Goal: Use online tool/utility: Utilize a website feature to perform a specific function

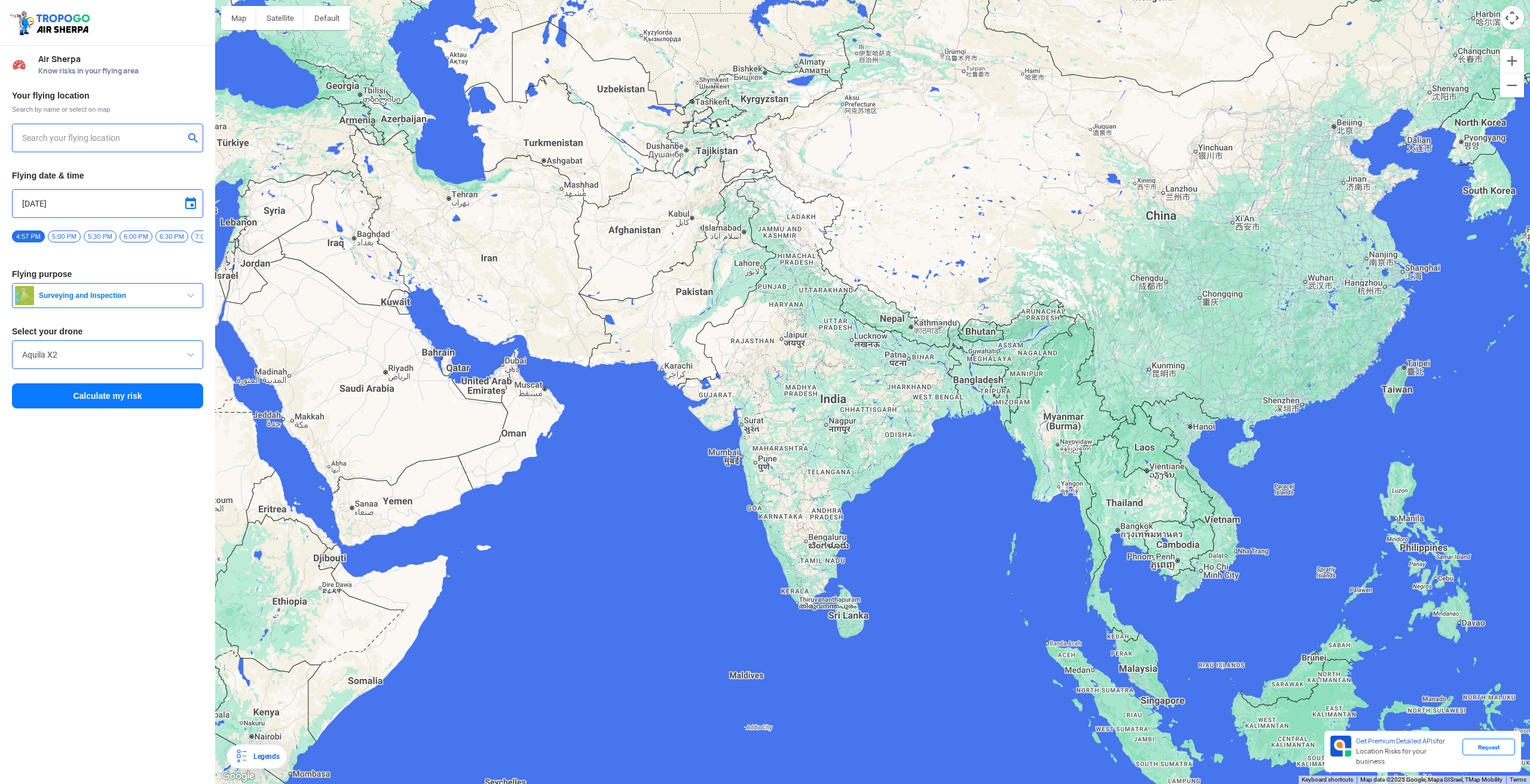
click at [45, 140] on input "text" at bounding box center [103, 138] width 162 height 14
click at [110, 137] on input "144, Khattalwada, Wadgaon, Maharashtra 272176, India" at bounding box center [103, 138] width 162 height 14
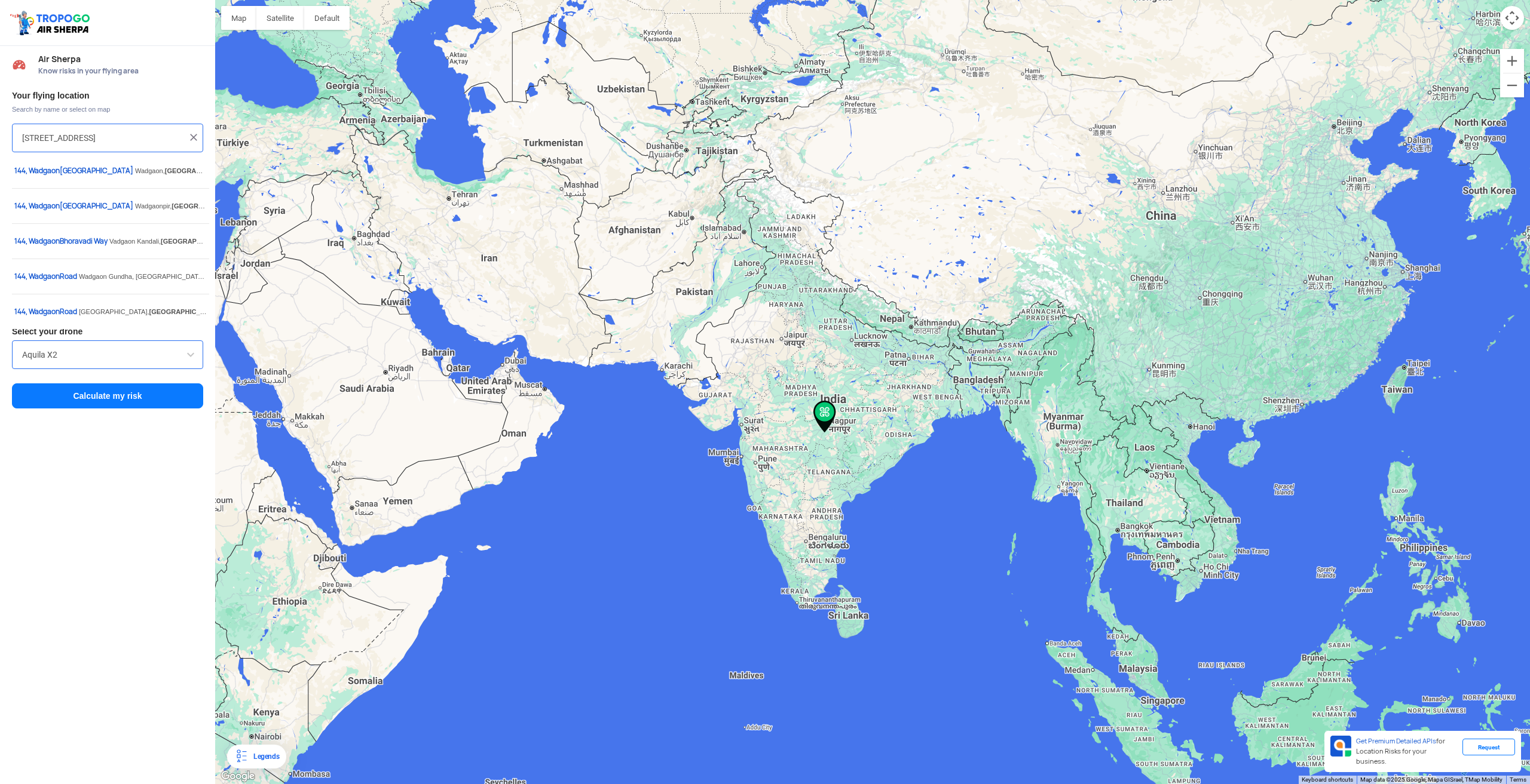
drag, startPoint x: 183, startPoint y: 136, endPoint x: 0, endPoint y: 136, distance: 183.0
click at [0, 136] on div "Your flying location Search by name or select on map 144, Khattalwada, Wadgaon,…" at bounding box center [107, 250] width 215 height 332
paste input "281809.99"
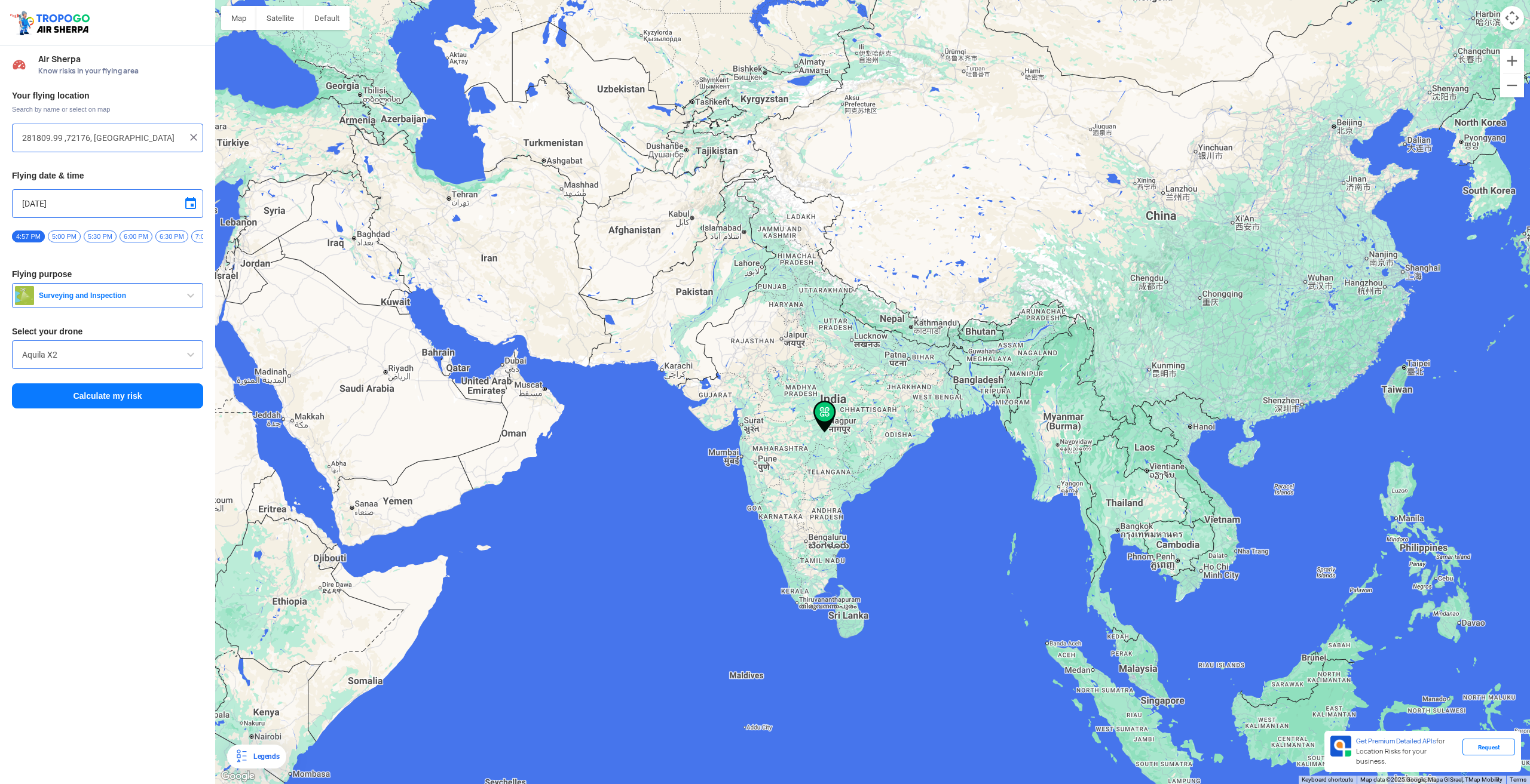
click at [102, 136] on input "281809.99 ,72176, India" at bounding box center [103, 138] width 162 height 14
click at [120, 136] on input "281809.99 ,72176, India" at bounding box center [103, 138] width 162 height 14
drag, startPoint x: 127, startPoint y: 136, endPoint x: 67, endPoint y: 136, distance: 60.0
click at [67, 136] on input "281809.99 ,72176, India" at bounding box center [103, 138] width 162 height 14
paste input "2118501.44"
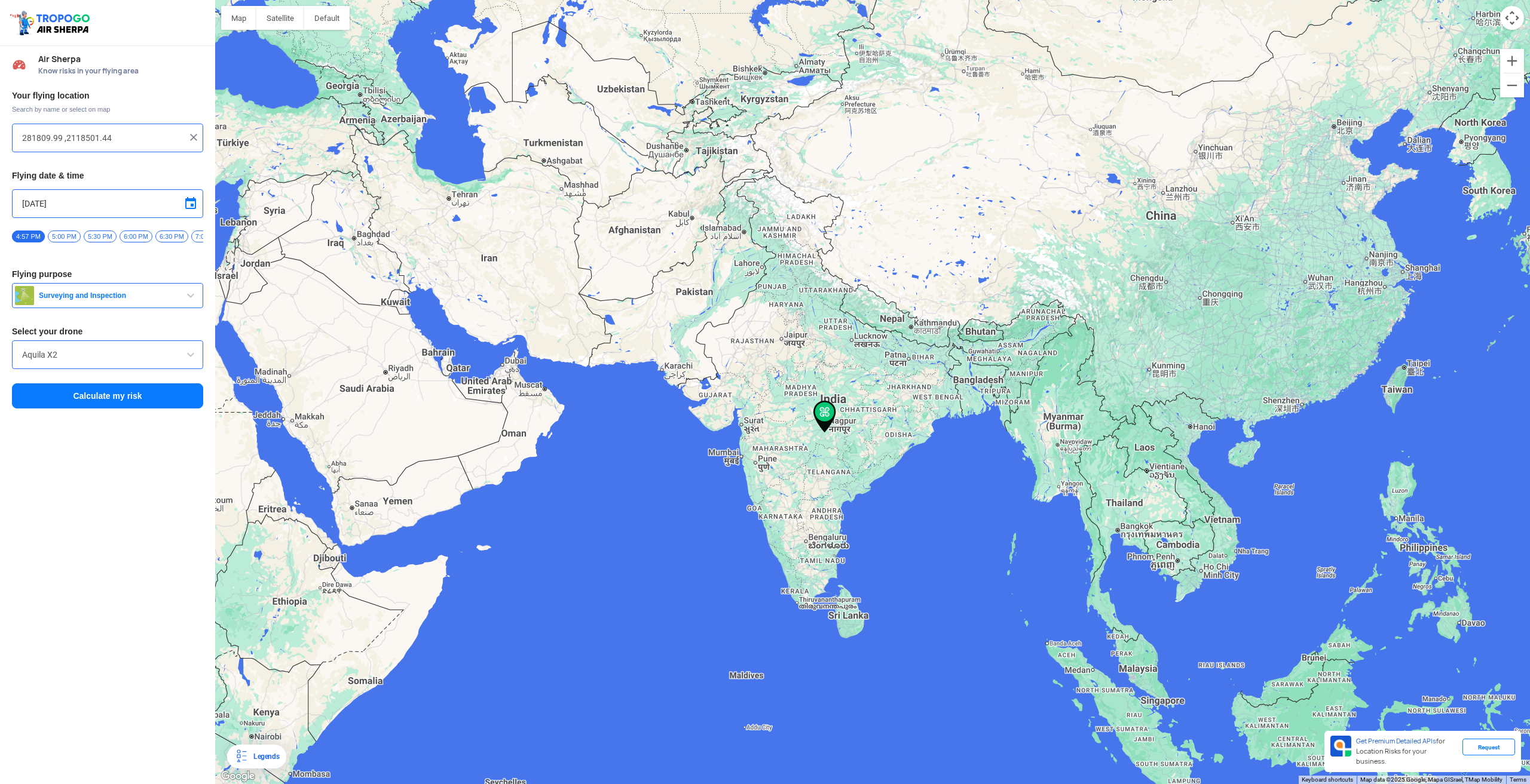
type input "281809.99 ,2118501.44"
click at [97, 354] on input "Aquila X2" at bounding box center [107, 355] width 171 height 14
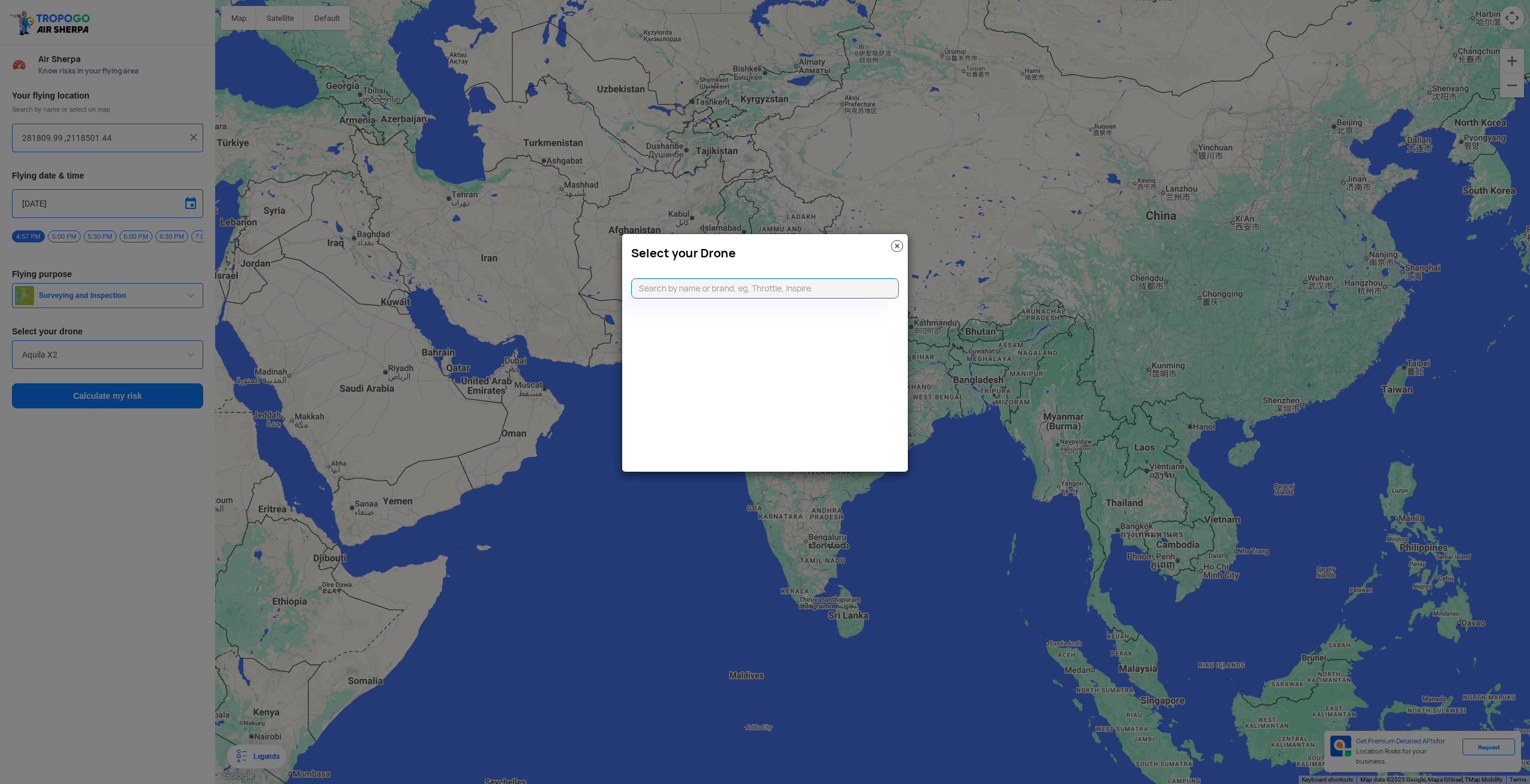
click at [893, 242] on img at bounding box center [896, 246] width 12 height 12
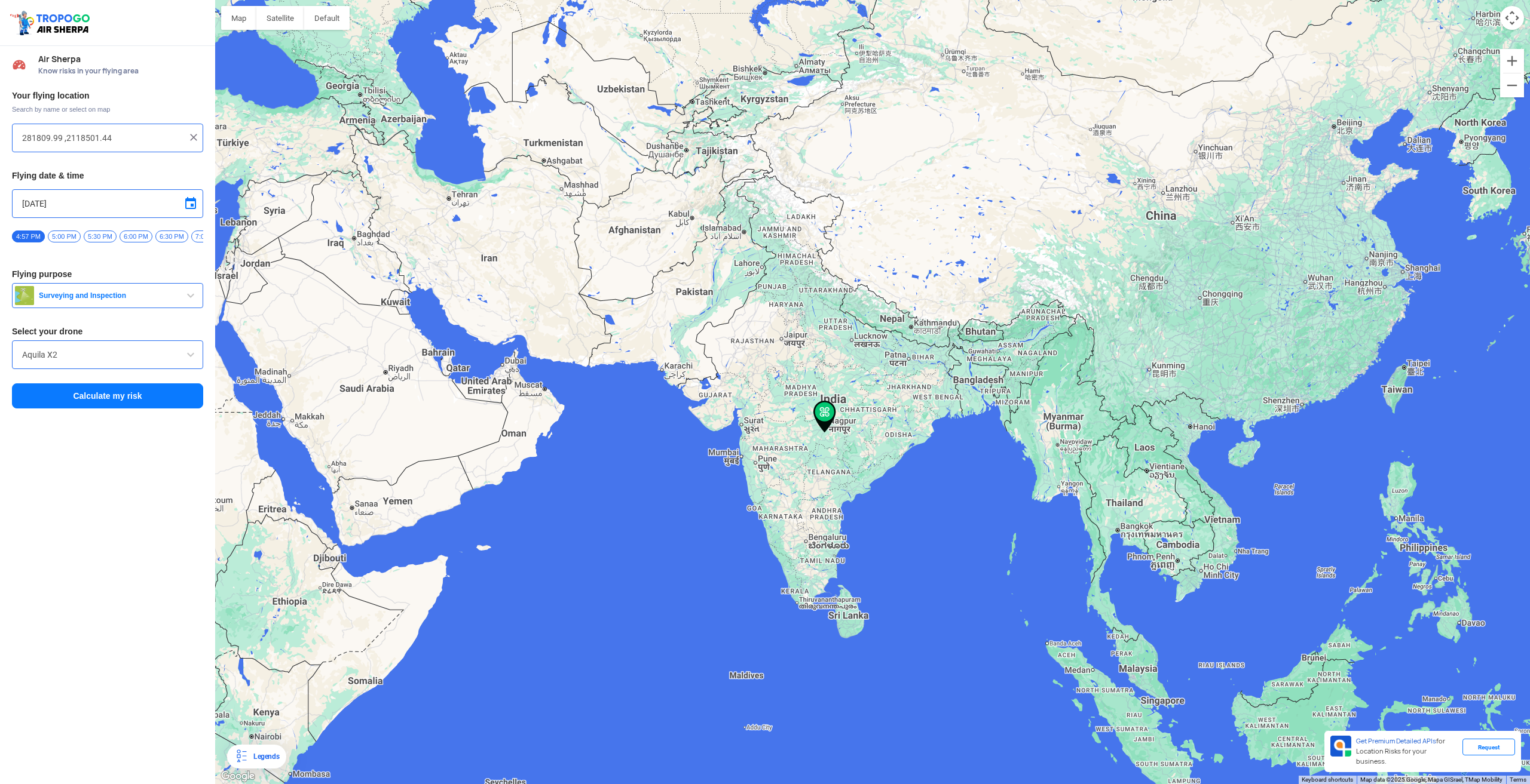
click at [192, 294] on span "button" at bounding box center [191, 296] width 14 height 14
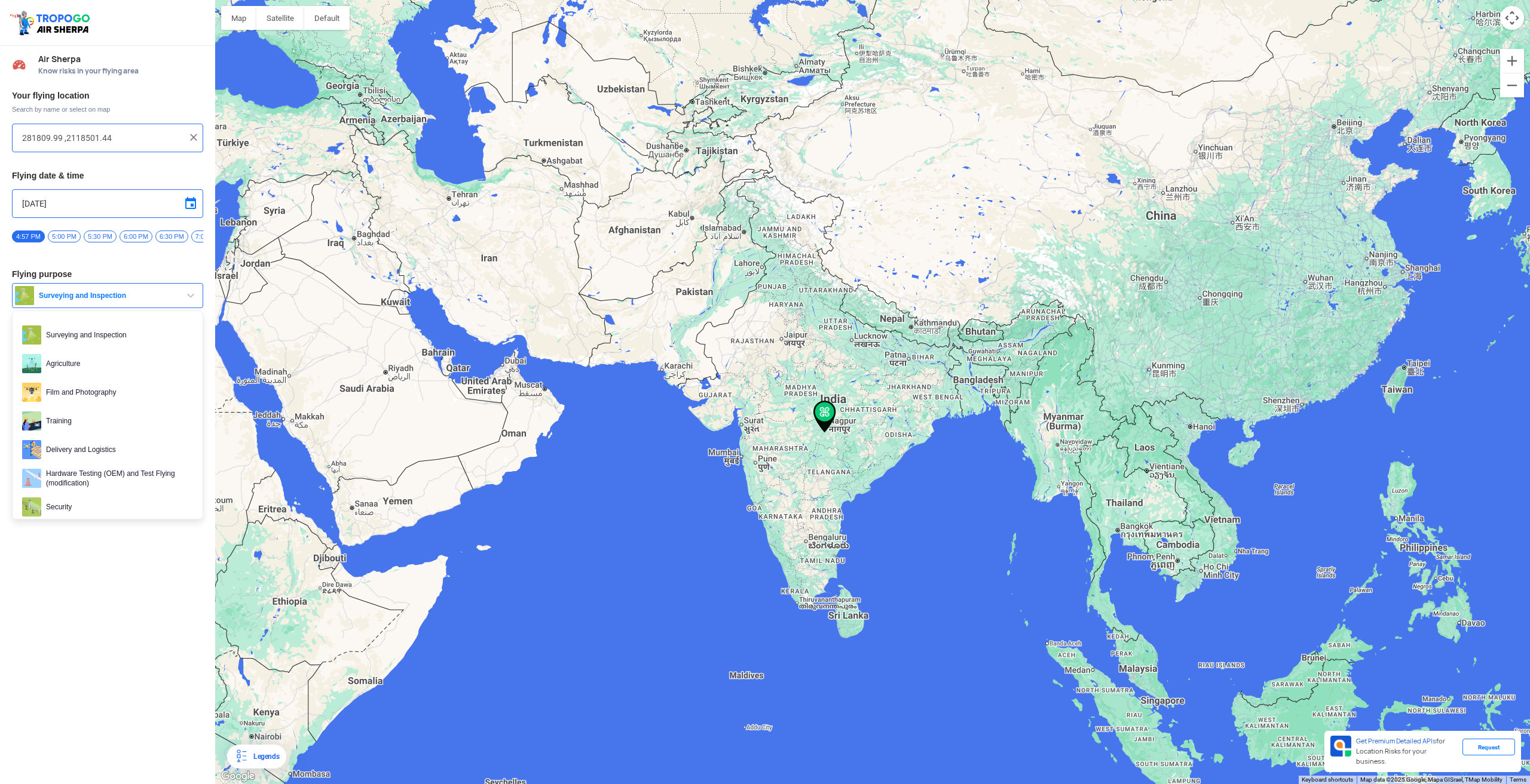
click at [165, 322] on ul "Surveying and Inspection Agriculture Film and Photography Training Delivery and…" at bounding box center [107, 414] width 191 height 209
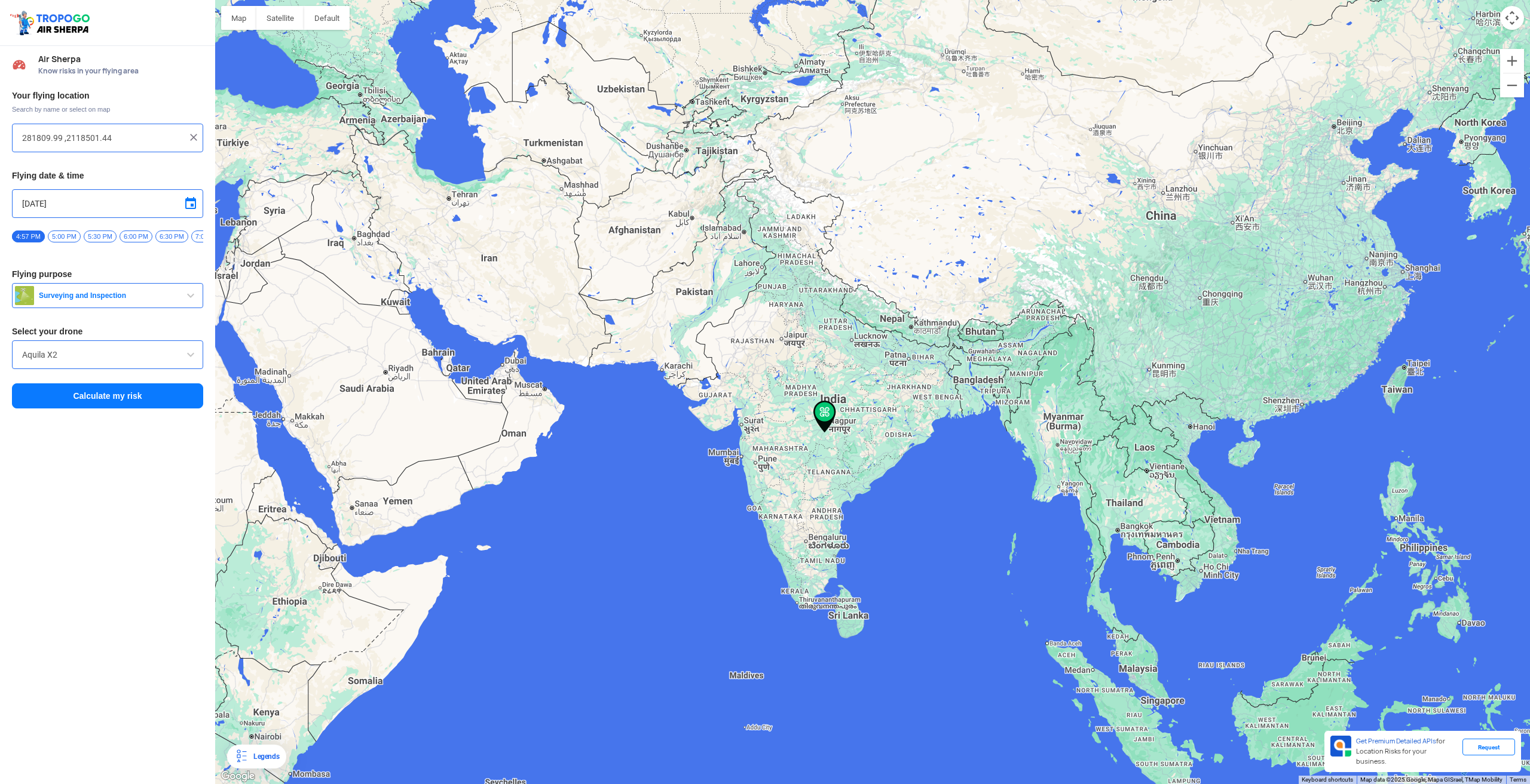
click at [110, 407] on button "Calculate my risk" at bounding box center [107, 396] width 191 height 25
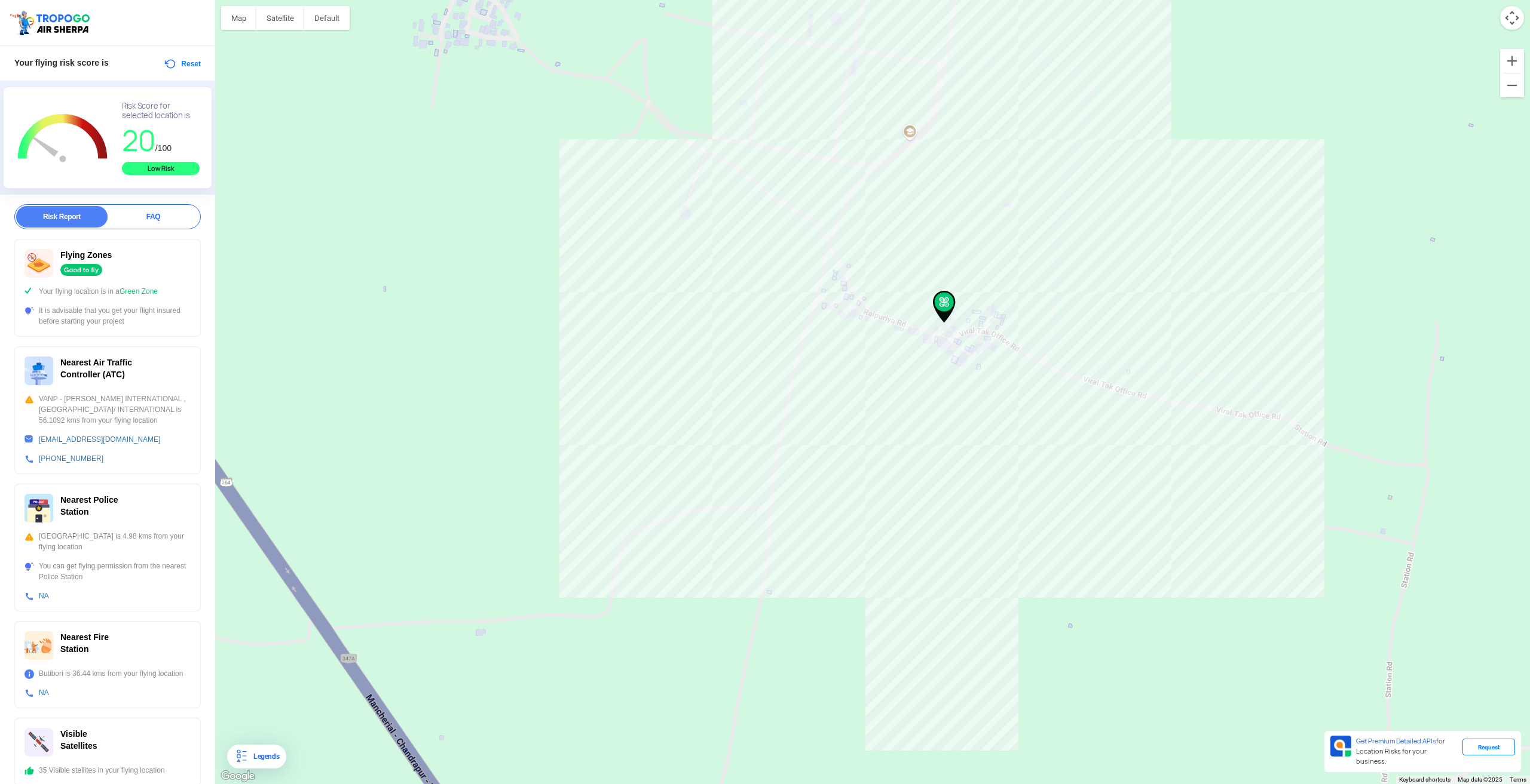
scroll to position [59, 0]
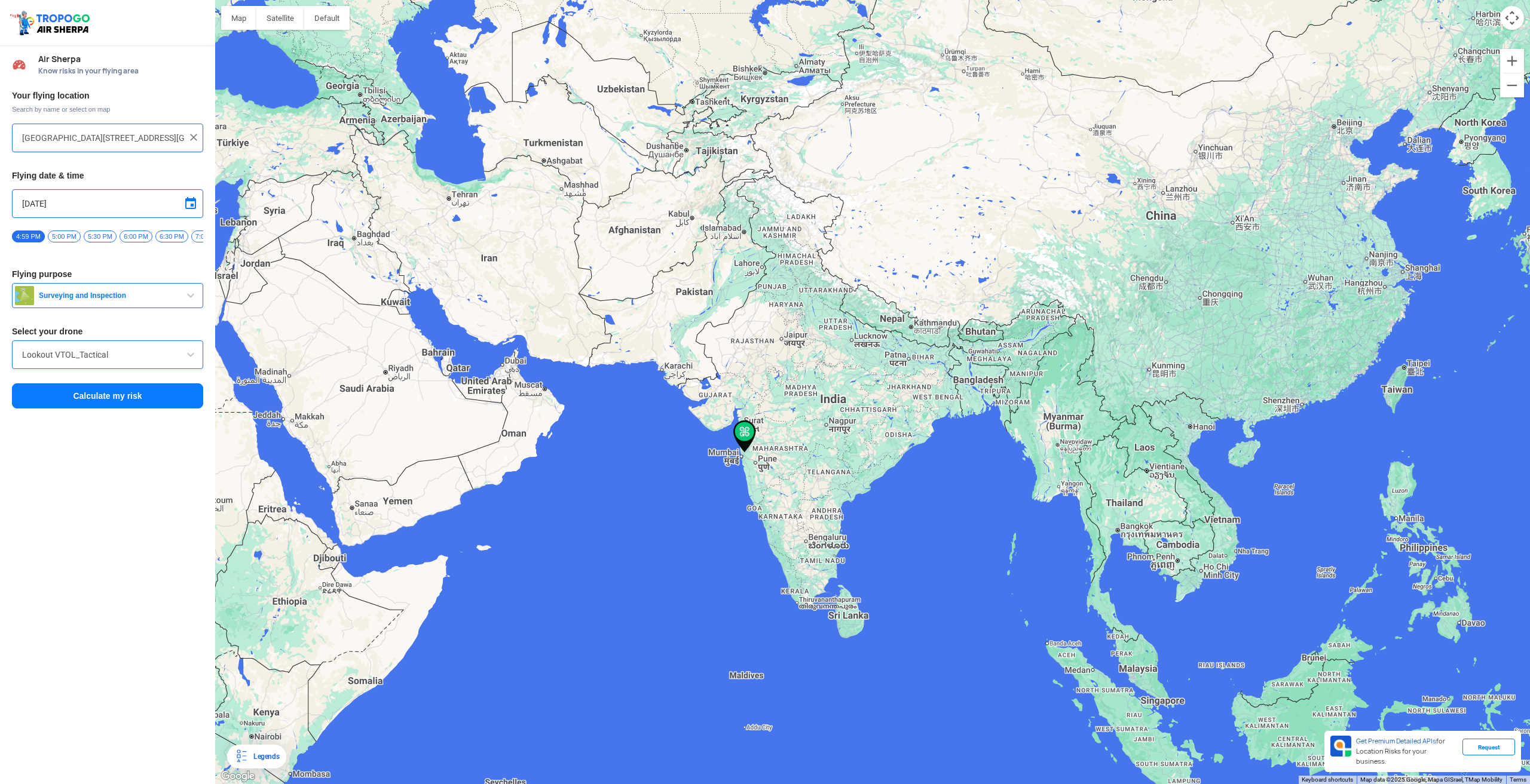
click at [81, 134] on input "Bhopar Gaon Rd, Dombivli East, Dombivli, Maharashtra 421201, India" at bounding box center [103, 138] width 162 height 14
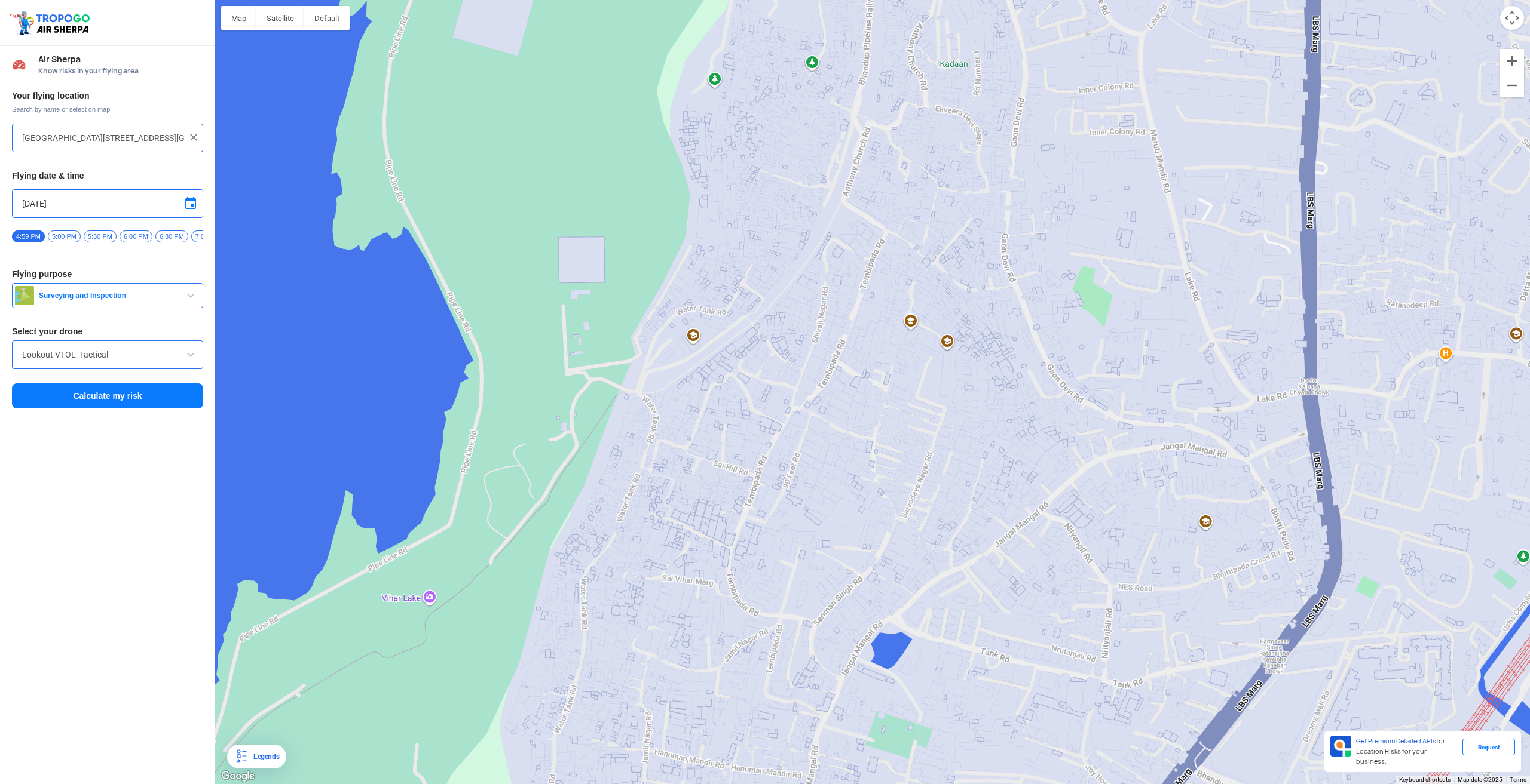
drag, startPoint x: 599, startPoint y: 685, endPoint x: 661, endPoint y: 586, distance: 116.8
click at [661, 586] on div at bounding box center [873, 392] width 1315 height 784
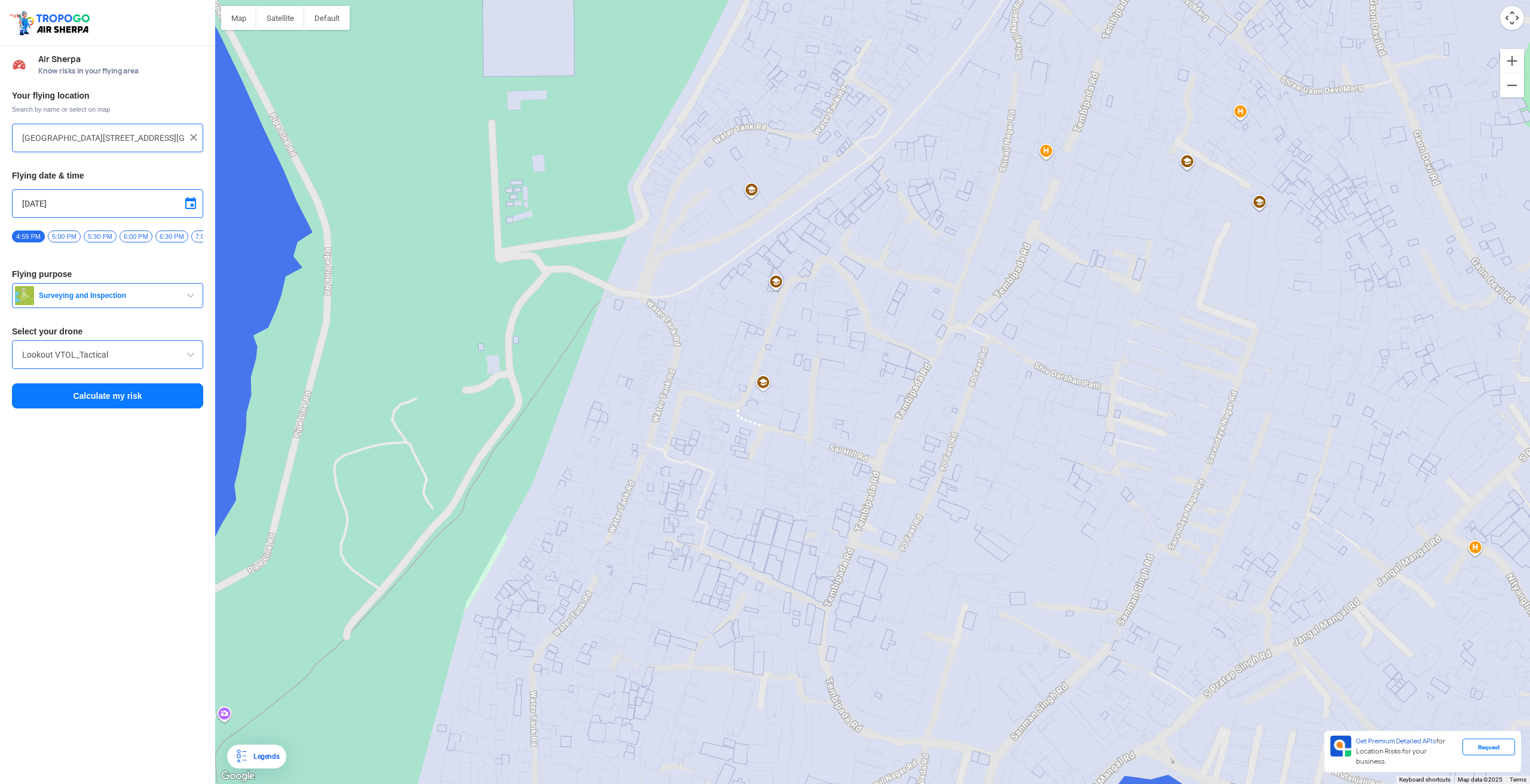
click at [688, 500] on div at bounding box center [873, 392] width 1315 height 784
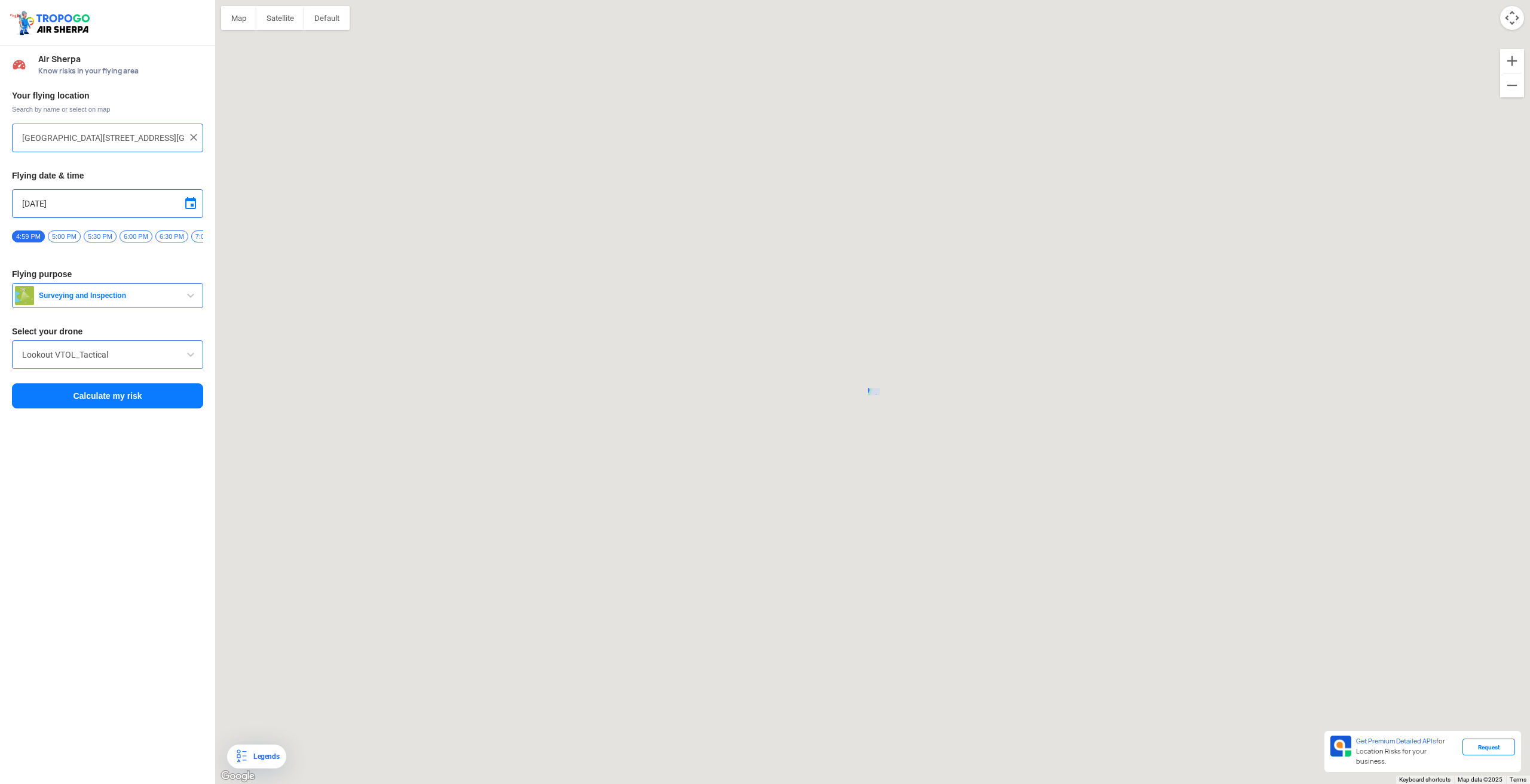
type input "A-64, Water Tank Rd, Kranti Nagar, Bhandup West, Mumbai, Maharashtra 400078, In…"
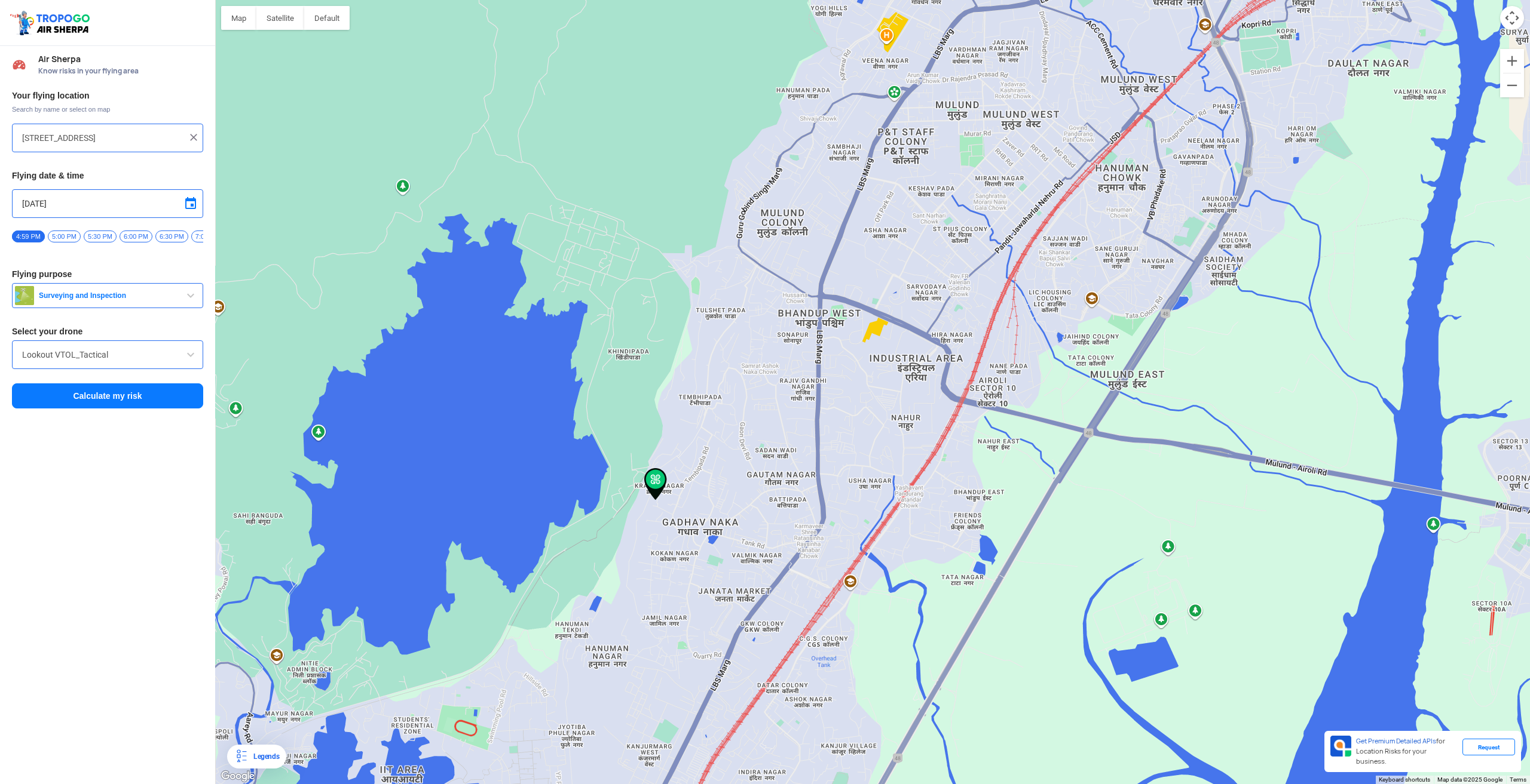
drag, startPoint x: 626, startPoint y: 509, endPoint x: 659, endPoint y: 479, distance: 44.6
click at [659, 479] on img at bounding box center [655, 484] width 23 height 33
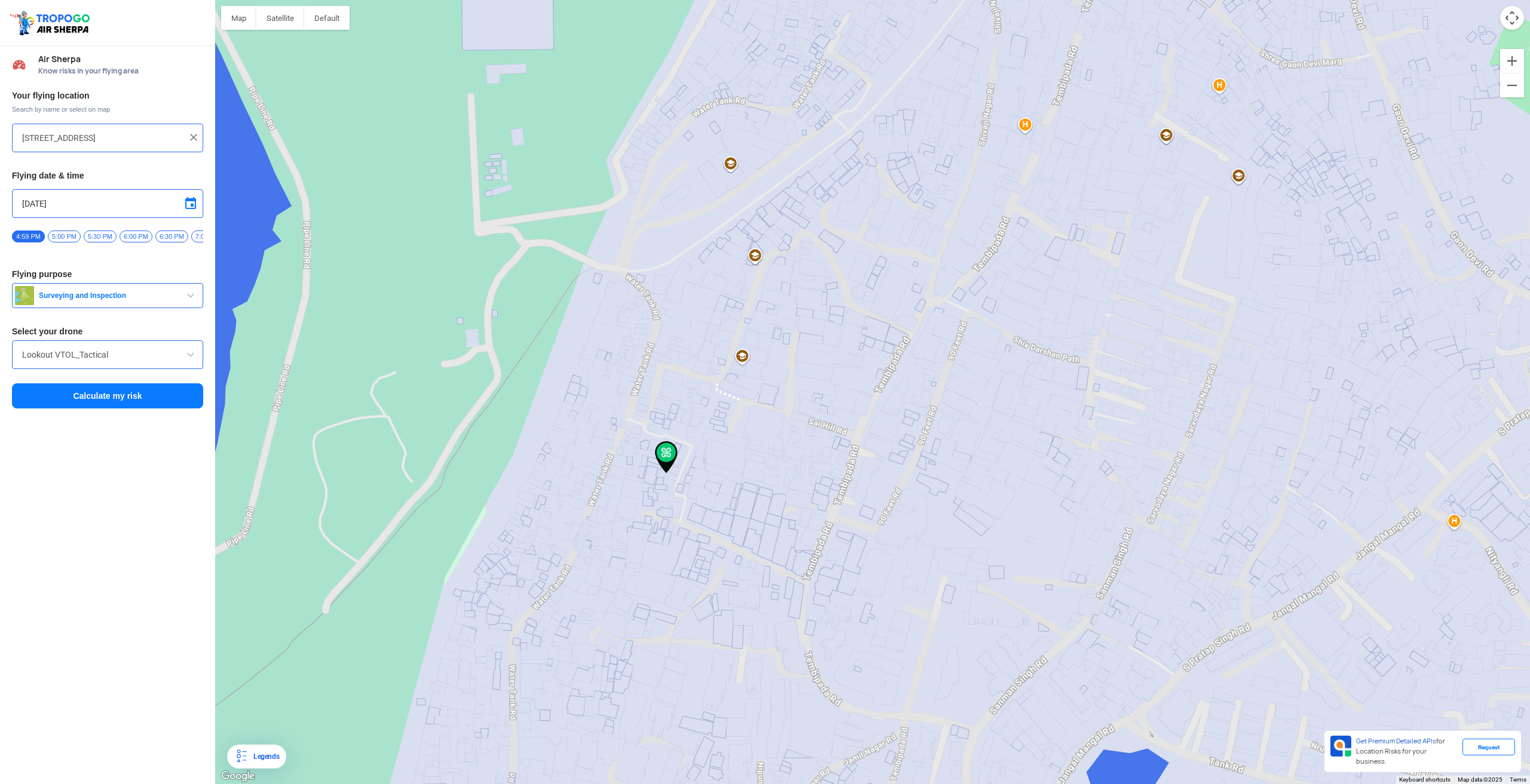
click at [669, 459] on img at bounding box center [666, 457] width 23 height 33
click at [672, 459] on img at bounding box center [666, 457] width 23 height 33
click at [151, 395] on button "Calculate my risk" at bounding box center [107, 396] width 191 height 25
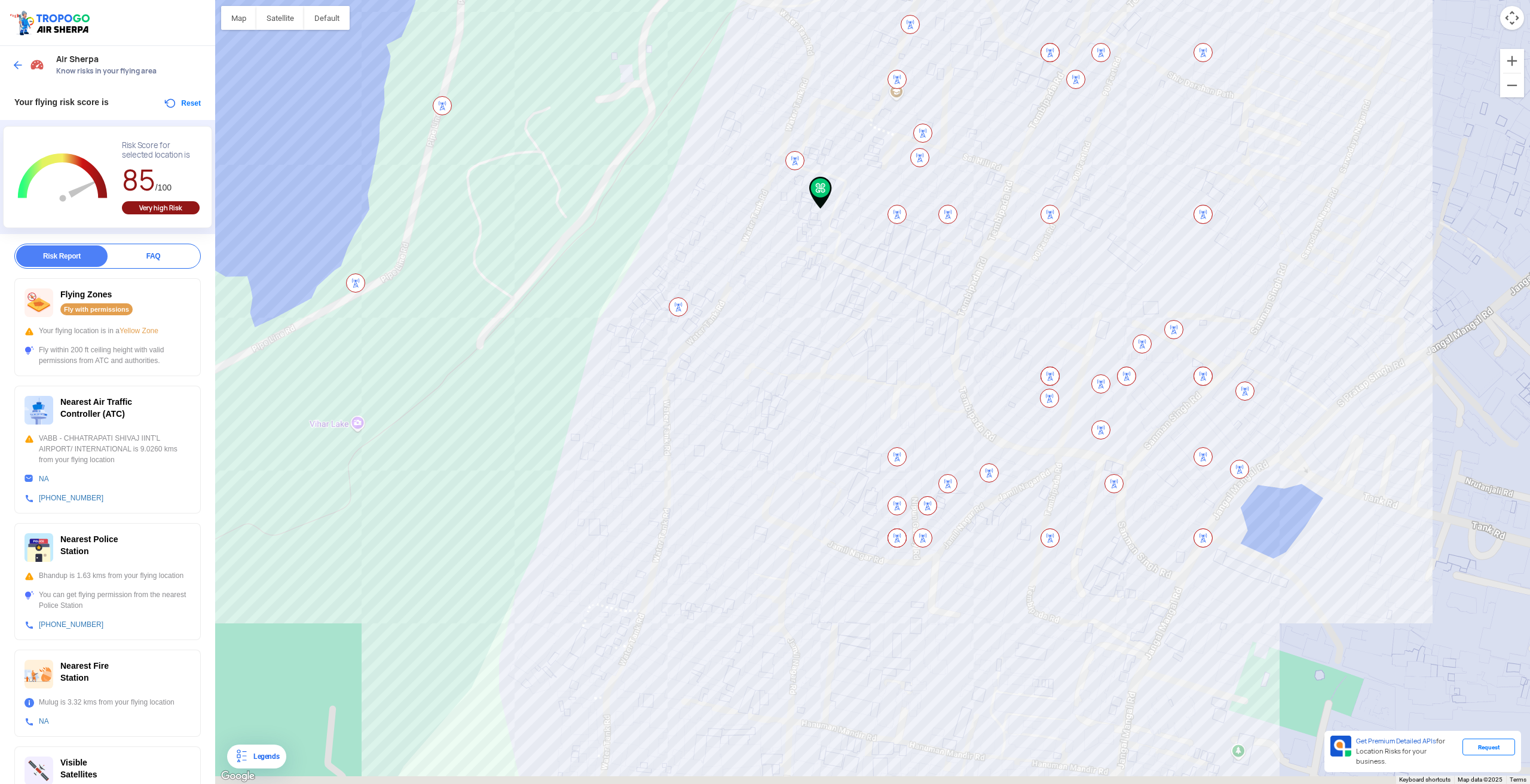
drag, startPoint x: 821, startPoint y: 429, endPoint x: 852, endPoint y: 248, distance: 183.6
click at [857, 223] on div at bounding box center [873, 392] width 1315 height 784
drag, startPoint x: 92, startPoint y: 459, endPoint x: 102, endPoint y: 459, distance: 10.0
click at [102, 459] on div "VABB - CHHATRAPATI SHIVAJ IINT'L AIRPORT/ INTERNATIONAL is 9.0260 kms from your…" at bounding box center [107, 449] width 166 height 33
click at [43, 406] on img at bounding box center [39, 410] width 29 height 29
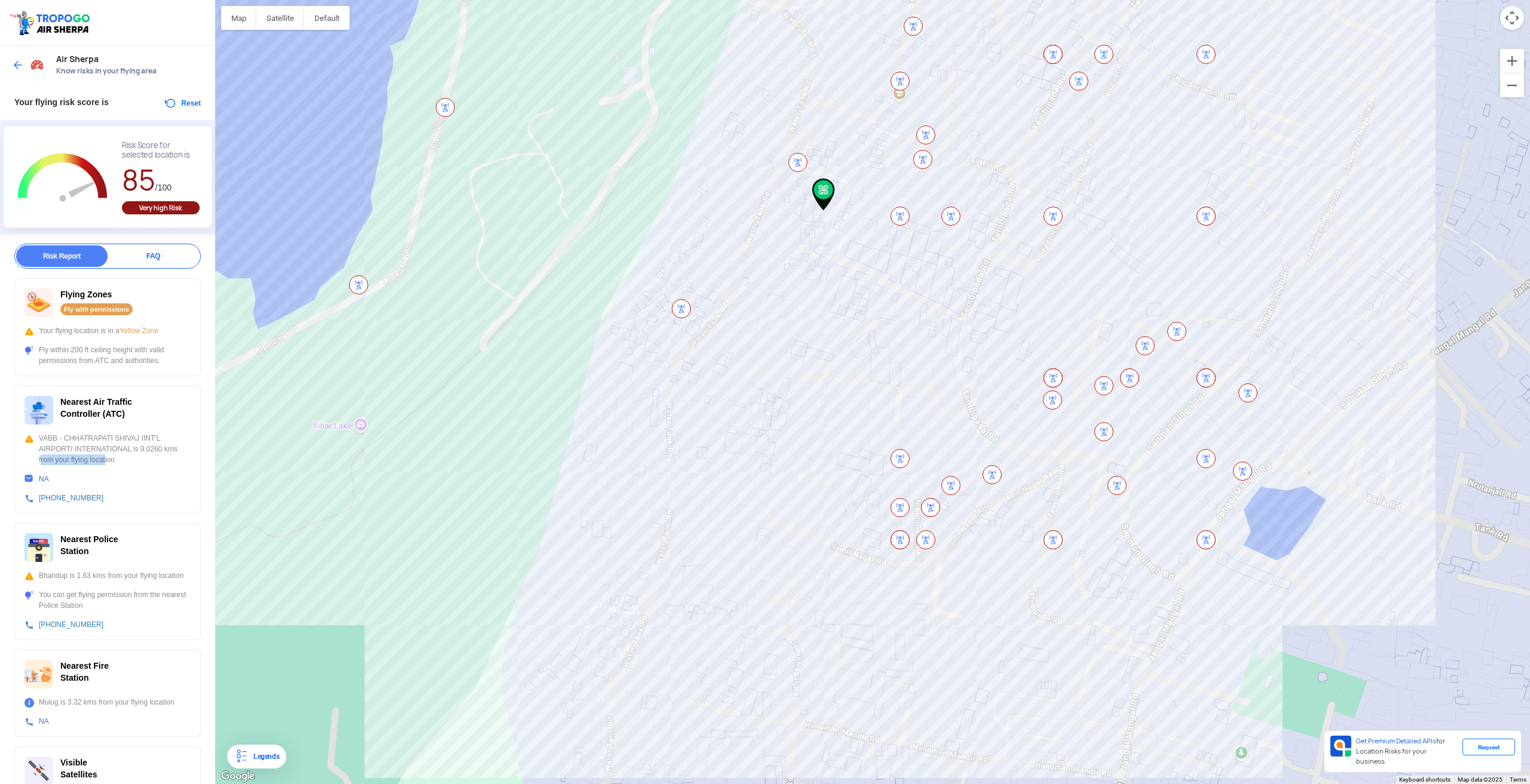
drag, startPoint x: 43, startPoint y: 406, endPoint x: 69, endPoint y: 405, distance: 26.0
click at [43, 405] on img at bounding box center [39, 410] width 29 height 29
click at [93, 405] on div "Nearest Air Traffic Controller (ATC)" at bounding box center [107, 410] width 166 height 29
click at [148, 330] on span "Yellow Zone" at bounding box center [139, 331] width 39 height 9
click at [89, 313] on div "Fly with permissions" at bounding box center [96, 309] width 72 height 12
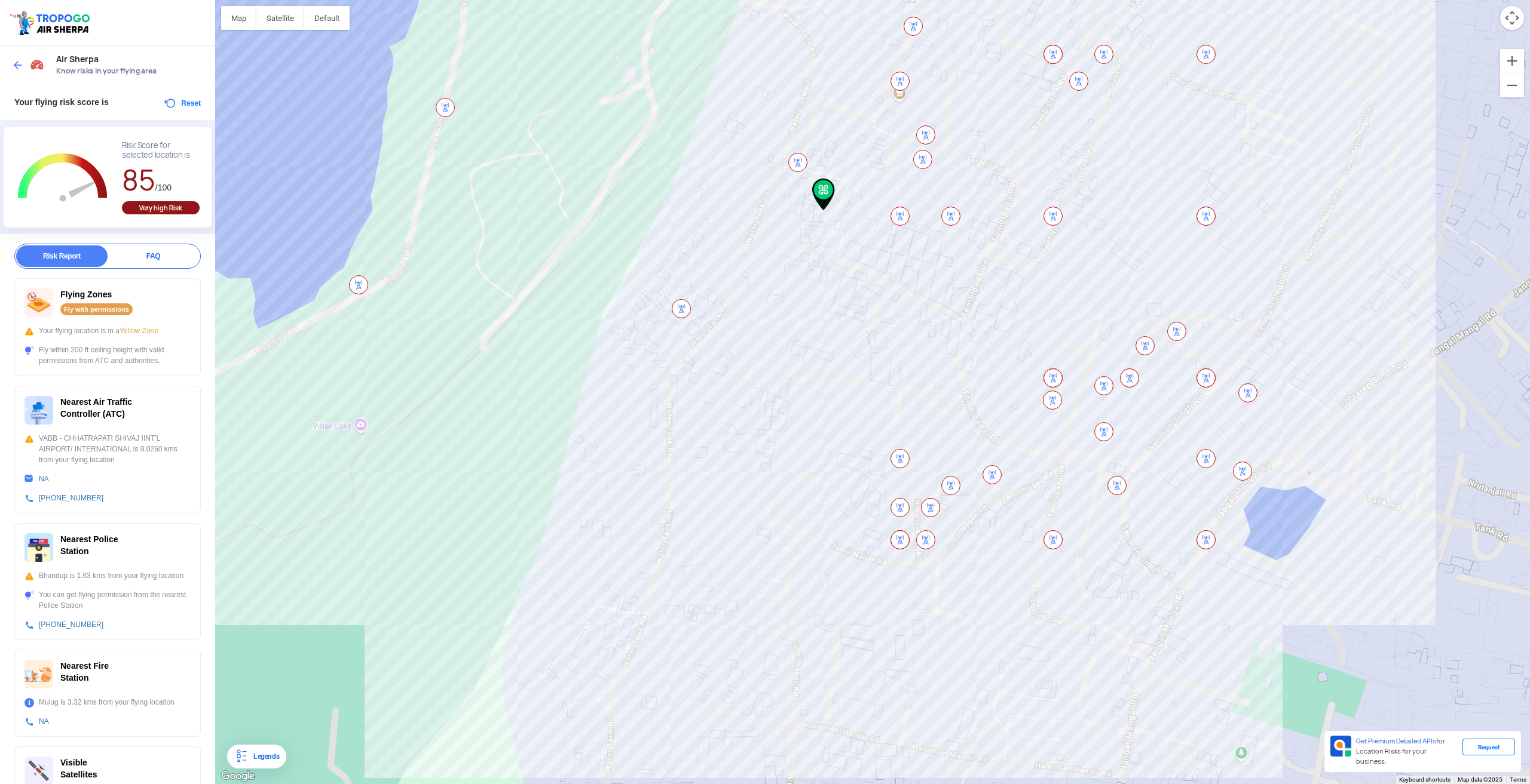
click at [95, 310] on div "Fly with permissions" at bounding box center [96, 309] width 72 height 12
click at [79, 259] on div "Risk Report" at bounding box center [61, 256] width 91 height 21
click at [133, 256] on div "FAQ" at bounding box center [152, 256] width 91 height 21
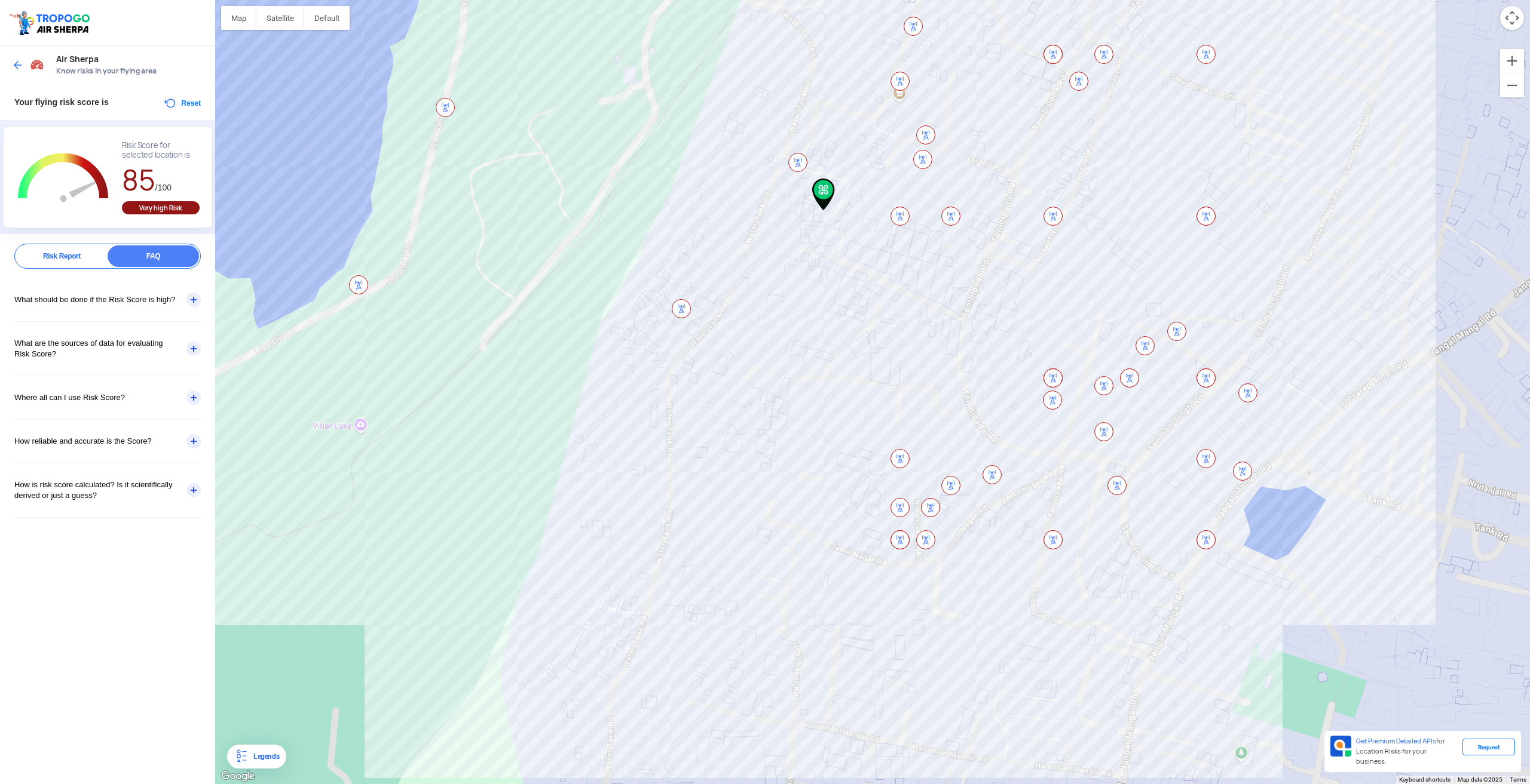
click at [75, 256] on div "Risk Report" at bounding box center [61, 256] width 91 height 21
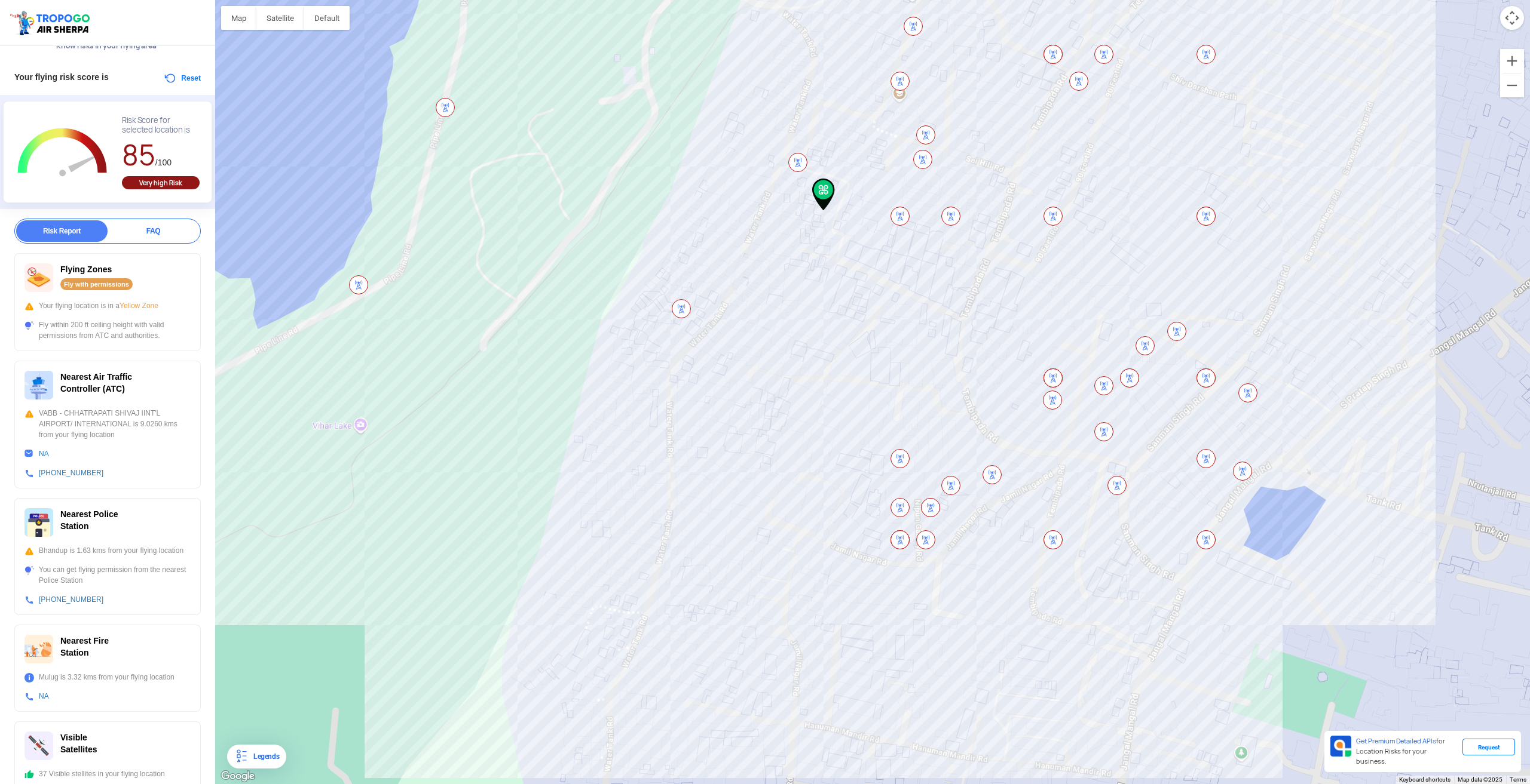
scroll to position [37, 0]
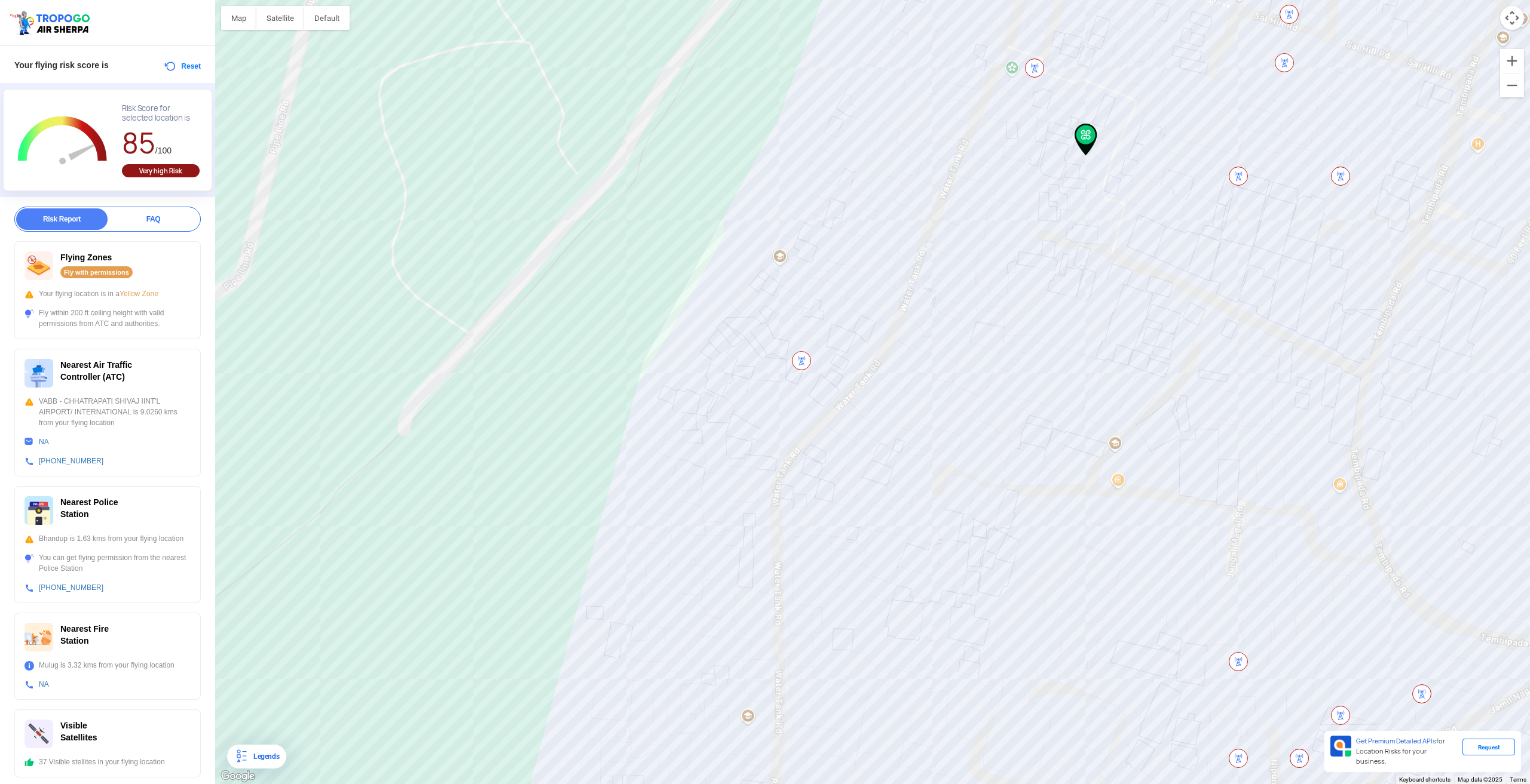
click at [806, 364] on img at bounding box center [801, 361] width 19 height 19
click at [806, 361] on img at bounding box center [801, 361] width 19 height 19
click at [278, 21] on button "Satellite" at bounding box center [280, 18] width 48 height 24
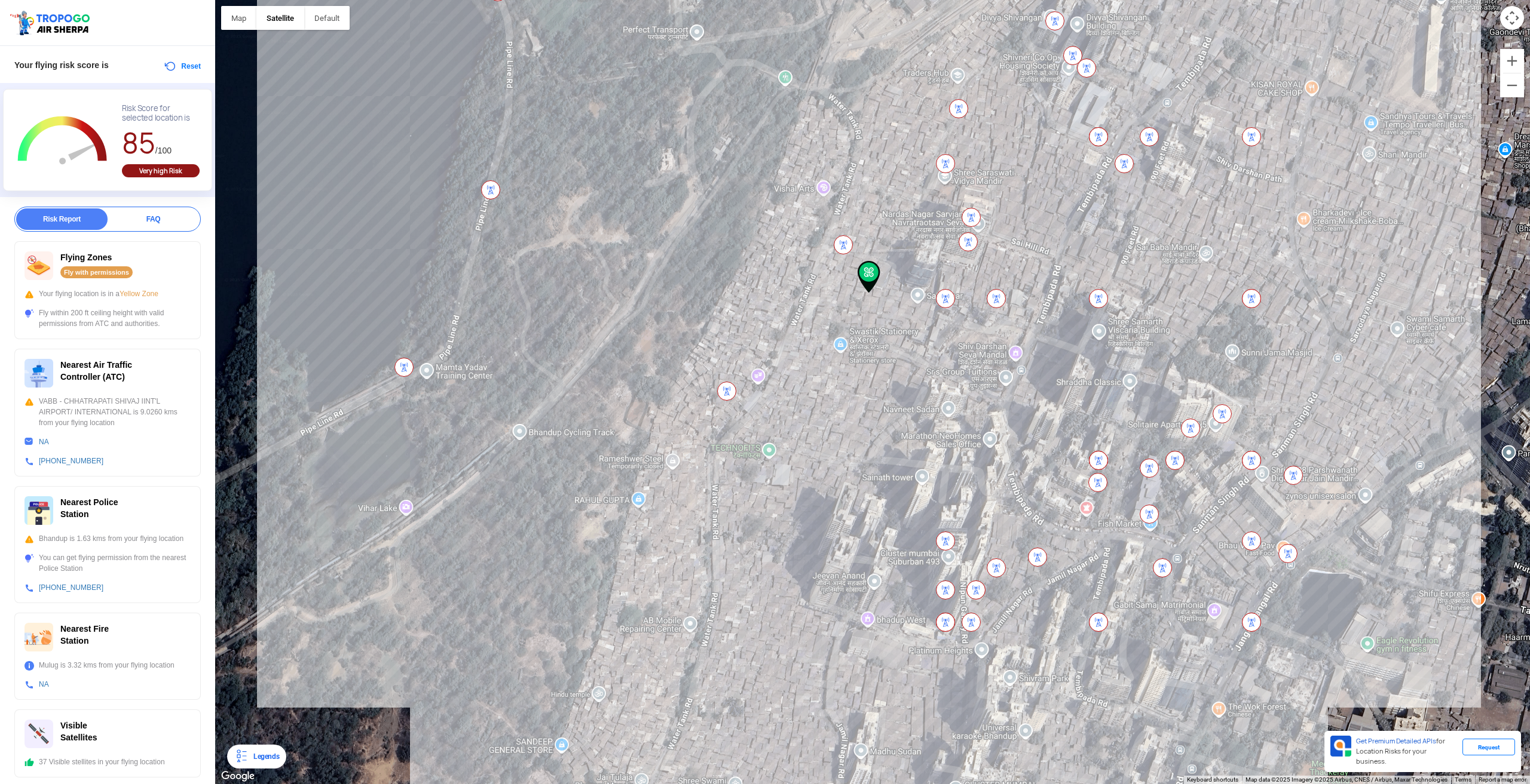
click at [949, 297] on img at bounding box center [946, 298] width 19 height 19
click at [405, 366] on img at bounding box center [404, 367] width 19 height 19
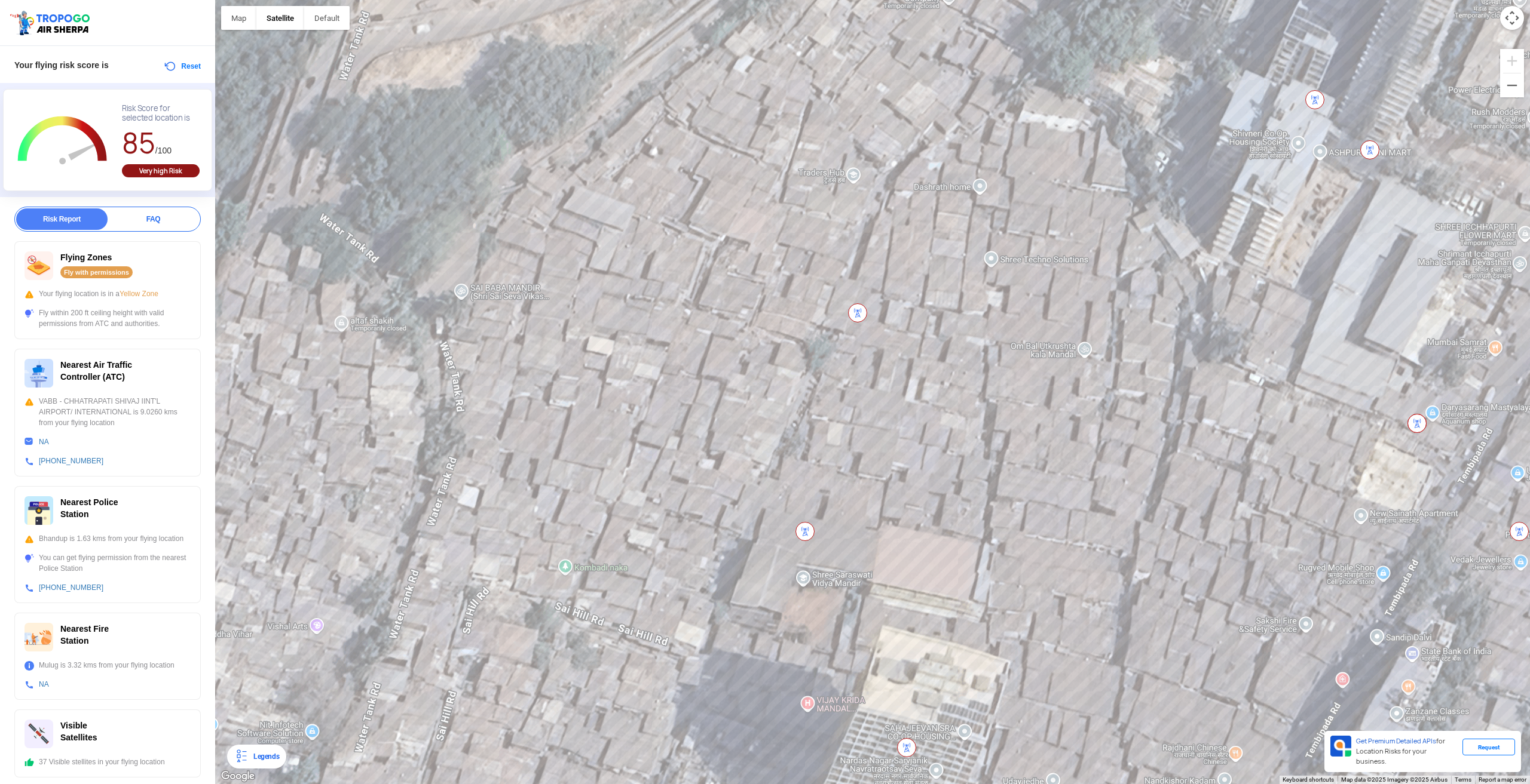
click at [806, 533] on img at bounding box center [805, 532] width 19 height 19
click at [42, 665] on div "Mulug is 3.32 kms from your flying location" at bounding box center [107, 666] width 166 height 11
click at [118, 272] on div "Fly with permissions" at bounding box center [96, 272] width 72 height 12
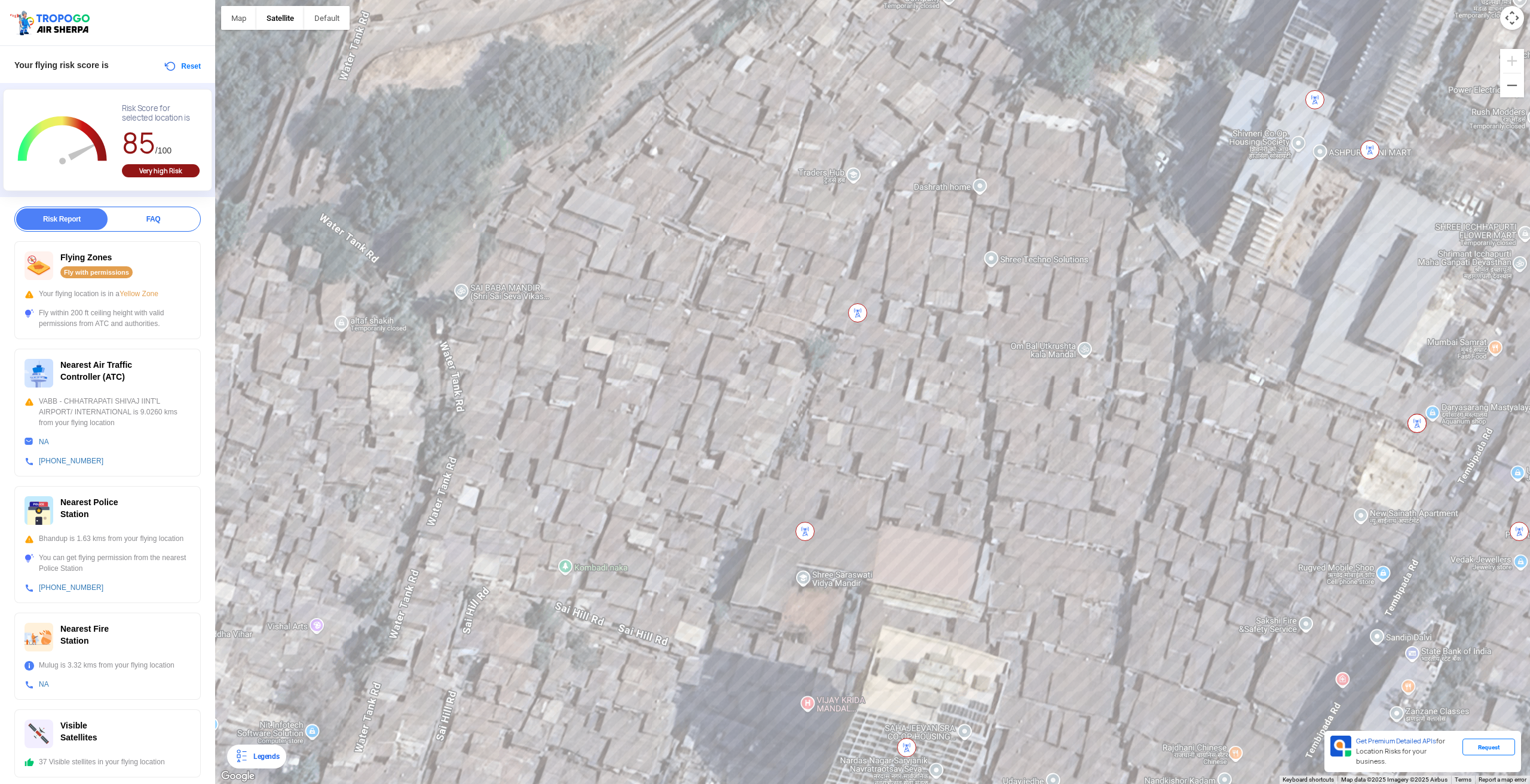
click at [134, 282] on div "Flying Zones Fly with permissions Your flying location is in a Yellow Zone Fly …" at bounding box center [107, 290] width 187 height 98
click at [139, 290] on span "Yellow Zone" at bounding box center [139, 294] width 39 height 9
click at [139, 290] on span "Yellow Zone" at bounding box center [139, 294] width 39 height 9
click at [88, 263] on div "Flying Zones Fly with permissions" at bounding box center [107, 266] width 166 height 29
click at [83, 221] on div "Risk Report" at bounding box center [61, 219] width 91 height 21
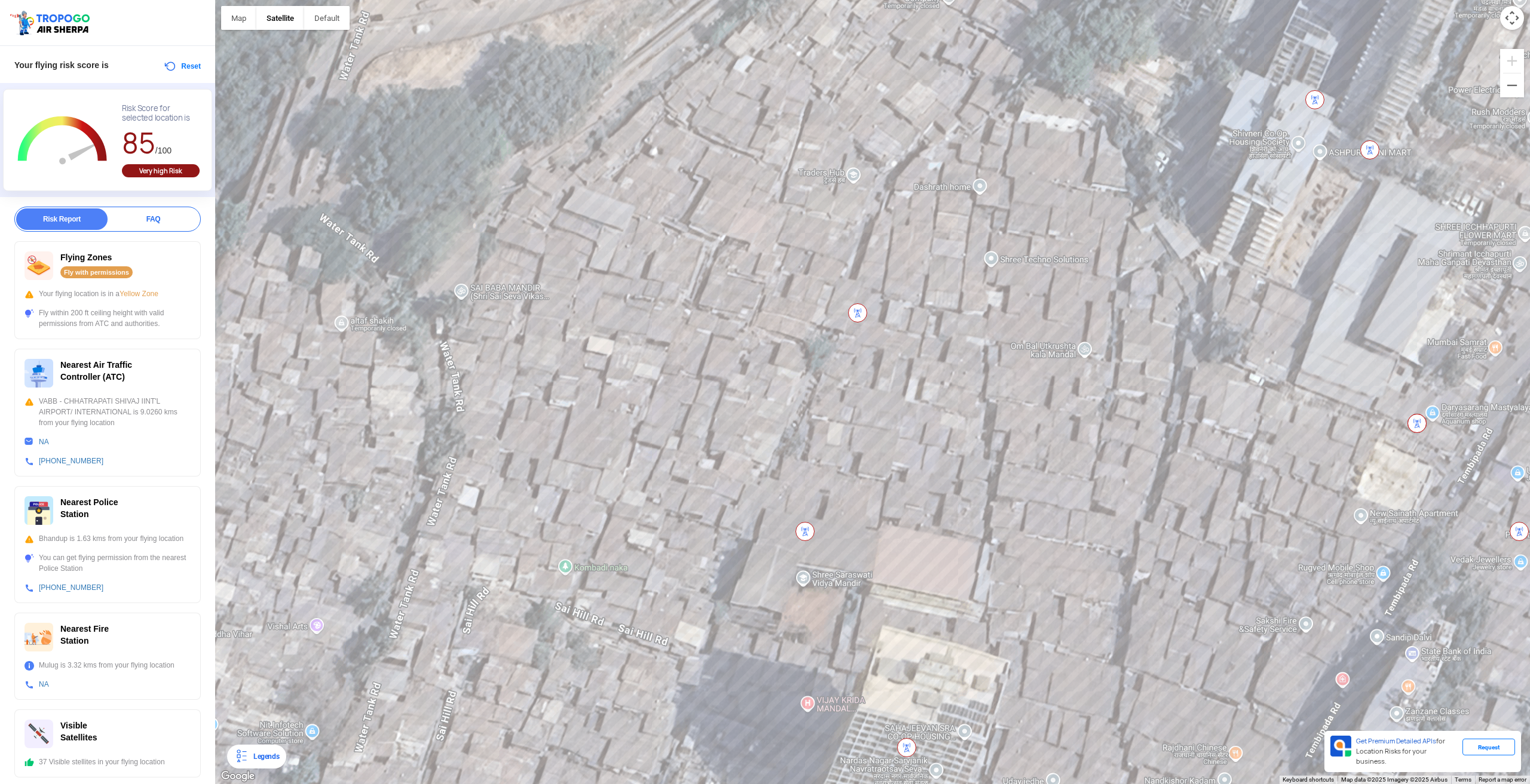
click at [171, 180] on div "Risk Score for selected location is 85 /100 Very high Risk" at bounding box center [161, 141] width 78 height 93
click at [168, 171] on div "Very high Risk" at bounding box center [161, 171] width 78 height 13
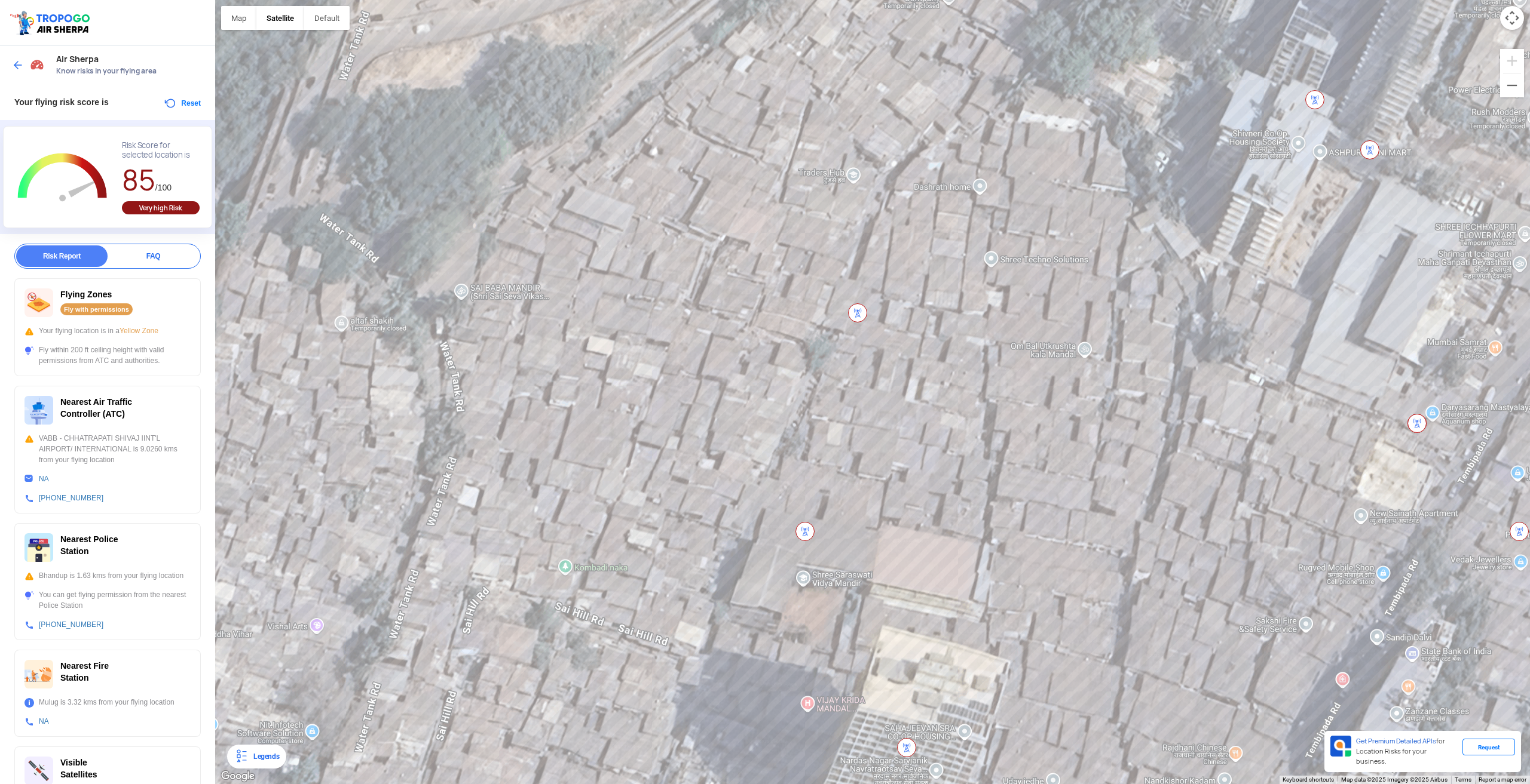
click at [183, 110] on button "Reset" at bounding box center [182, 103] width 37 height 14
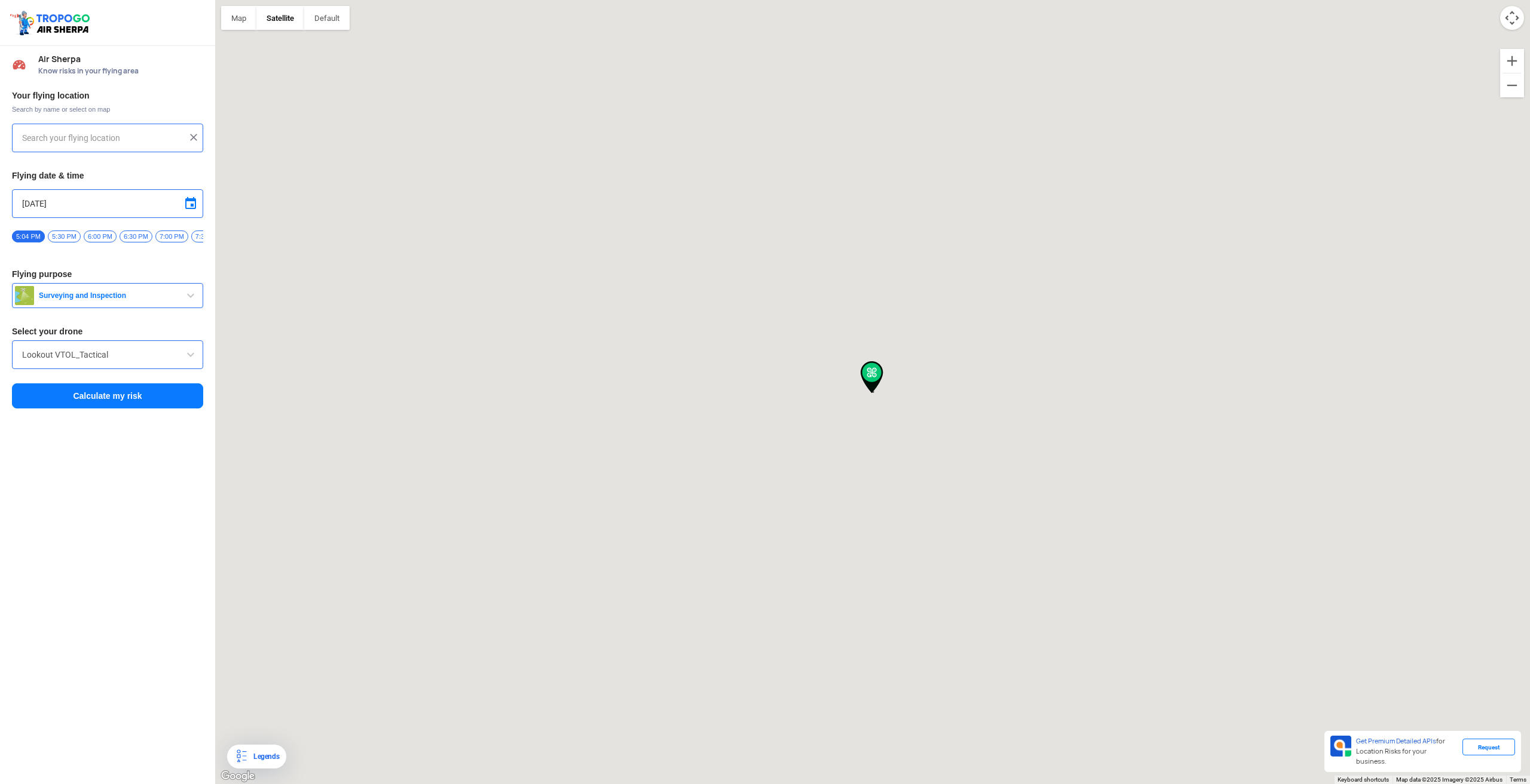
type input "A-64, Water Tank Rd, Kranti Nagar, Bhandup West, Mumbai, Maharashtra 400078, In…"
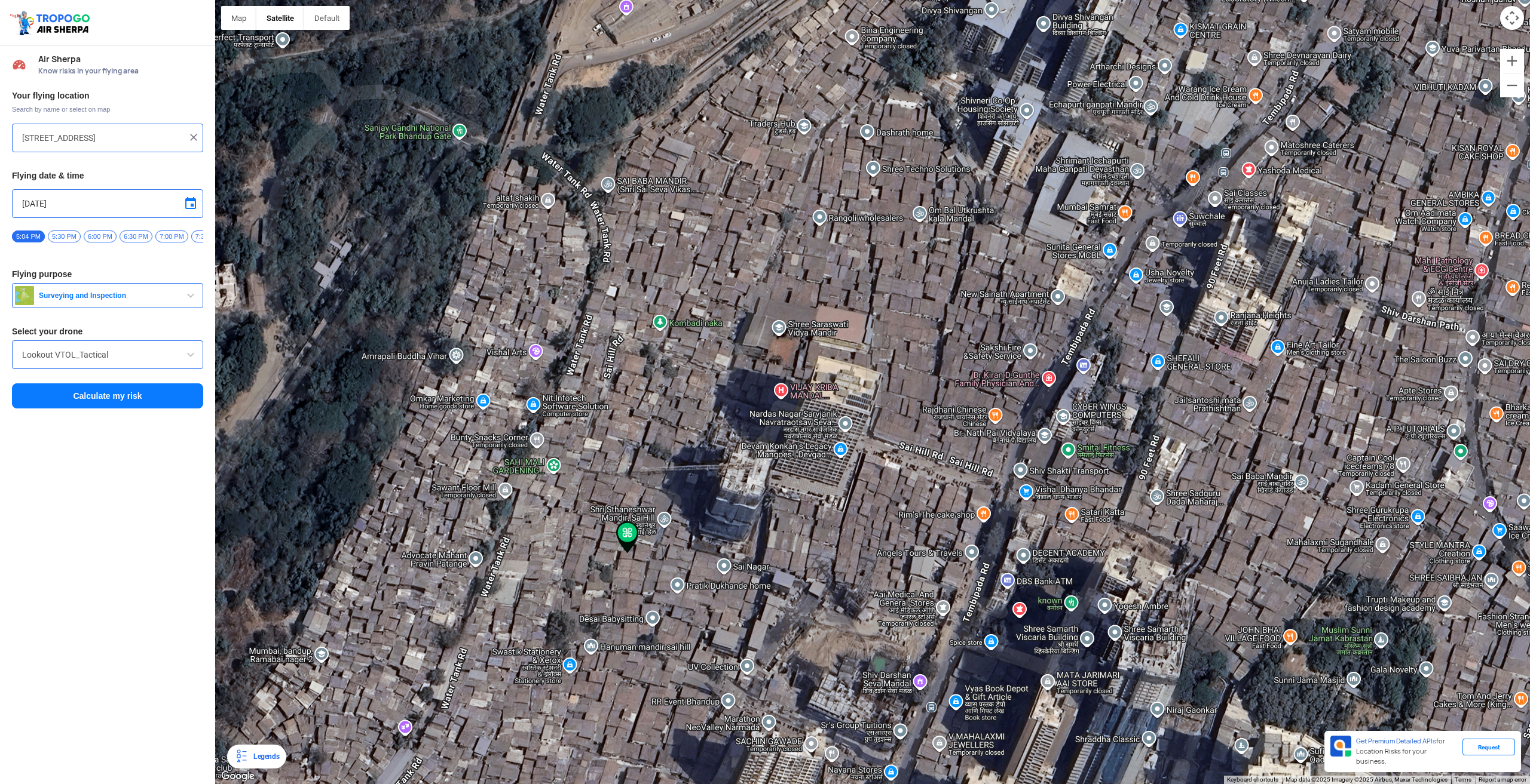
click at [153, 308] on button "Surveying and Inspection" at bounding box center [107, 296] width 191 height 25
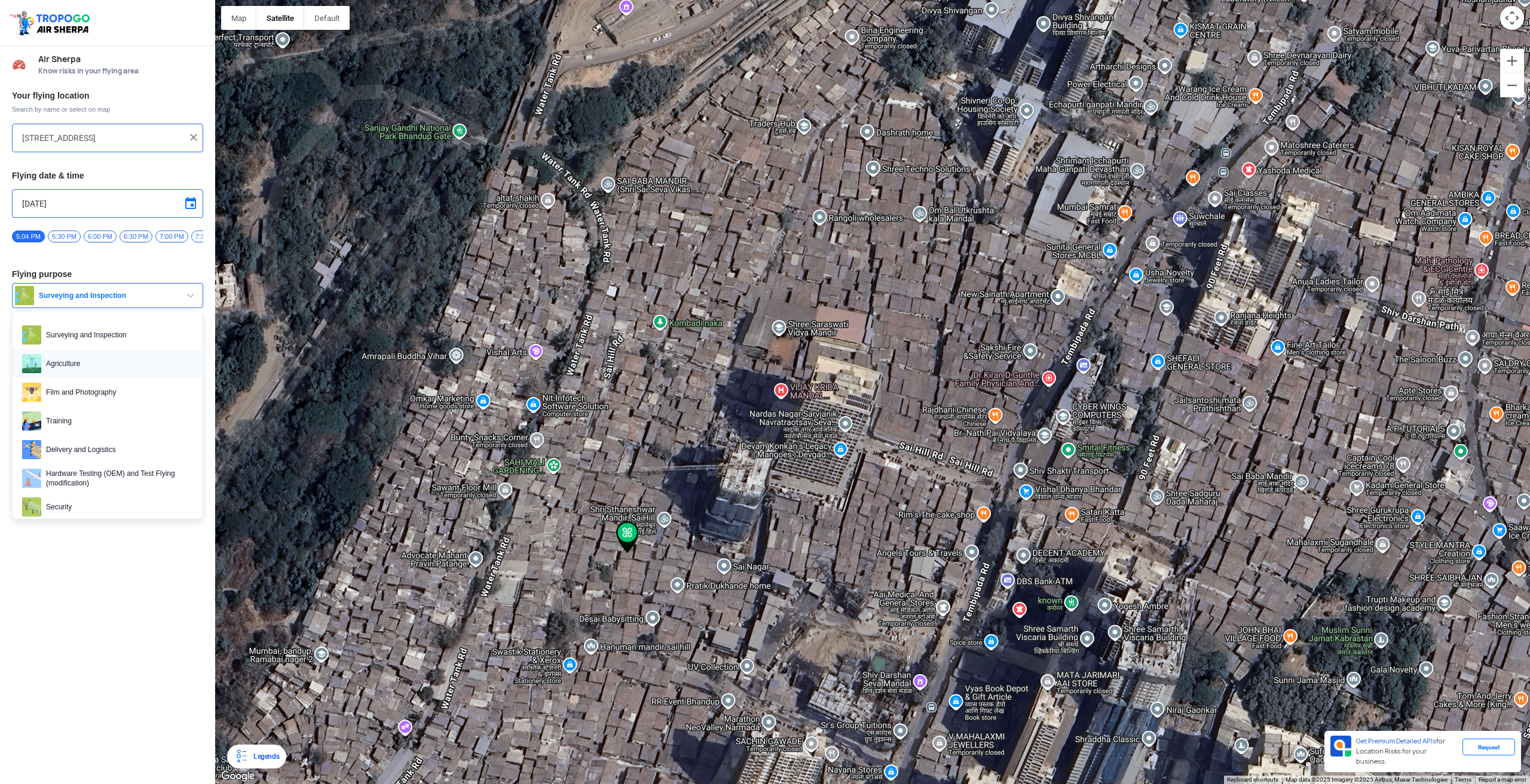
click at [74, 366] on span "Agriculture" at bounding box center [117, 363] width 152 height 19
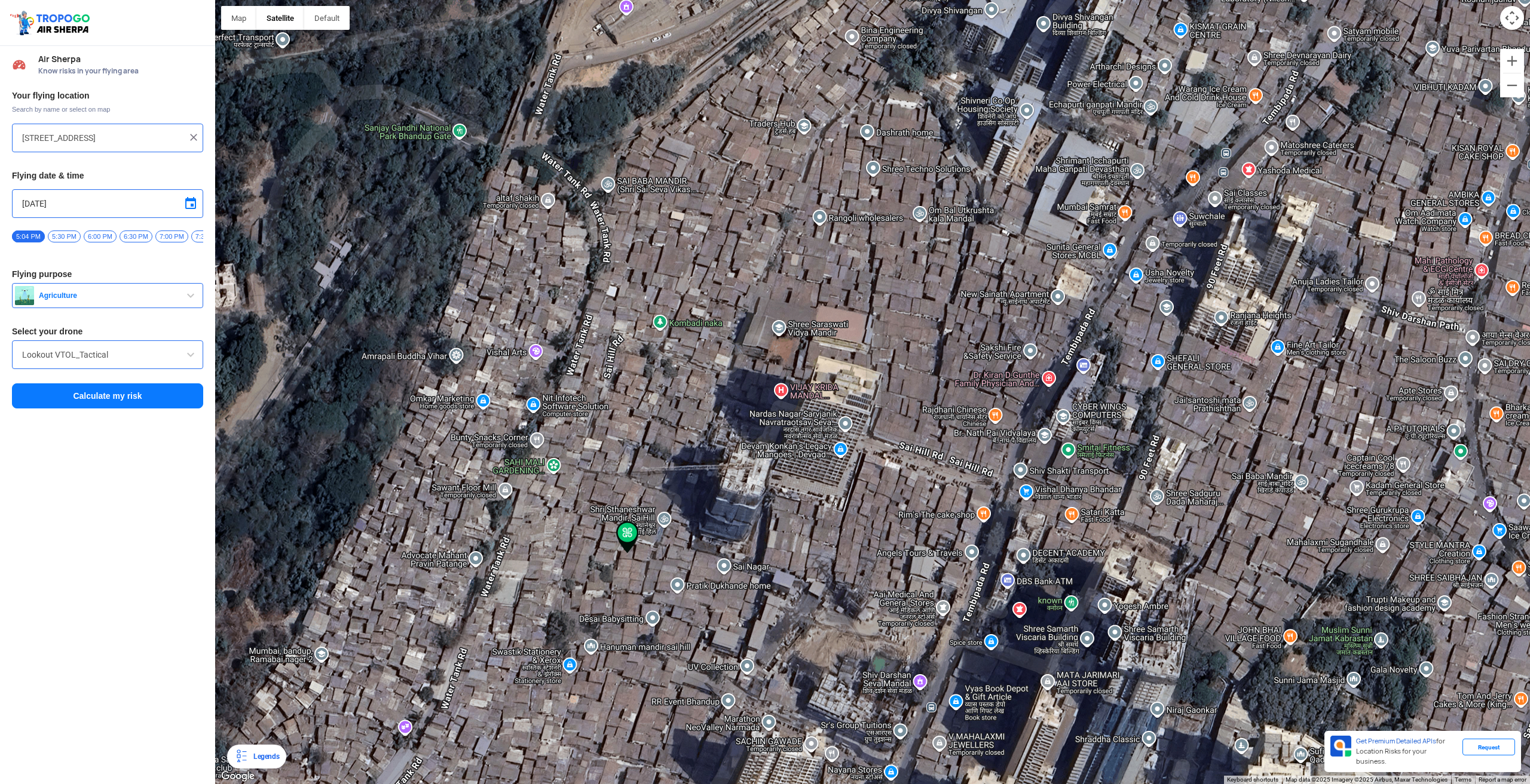
click at [105, 301] on span "Agriculture" at bounding box center [109, 296] width 149 height 10
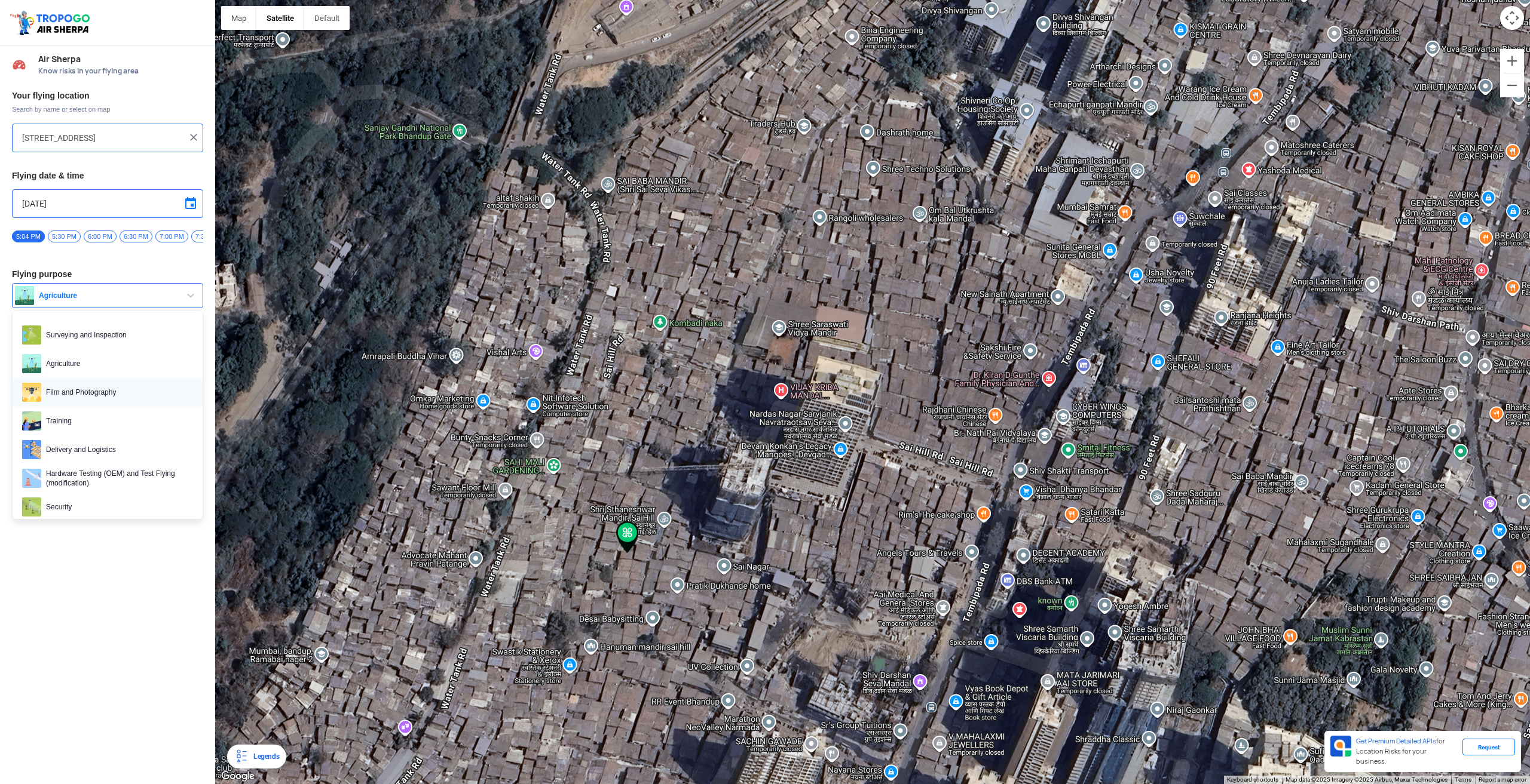
click at [102, 402] on span "Film and Photography" at bounding box center [117, 393] width 152 height 19
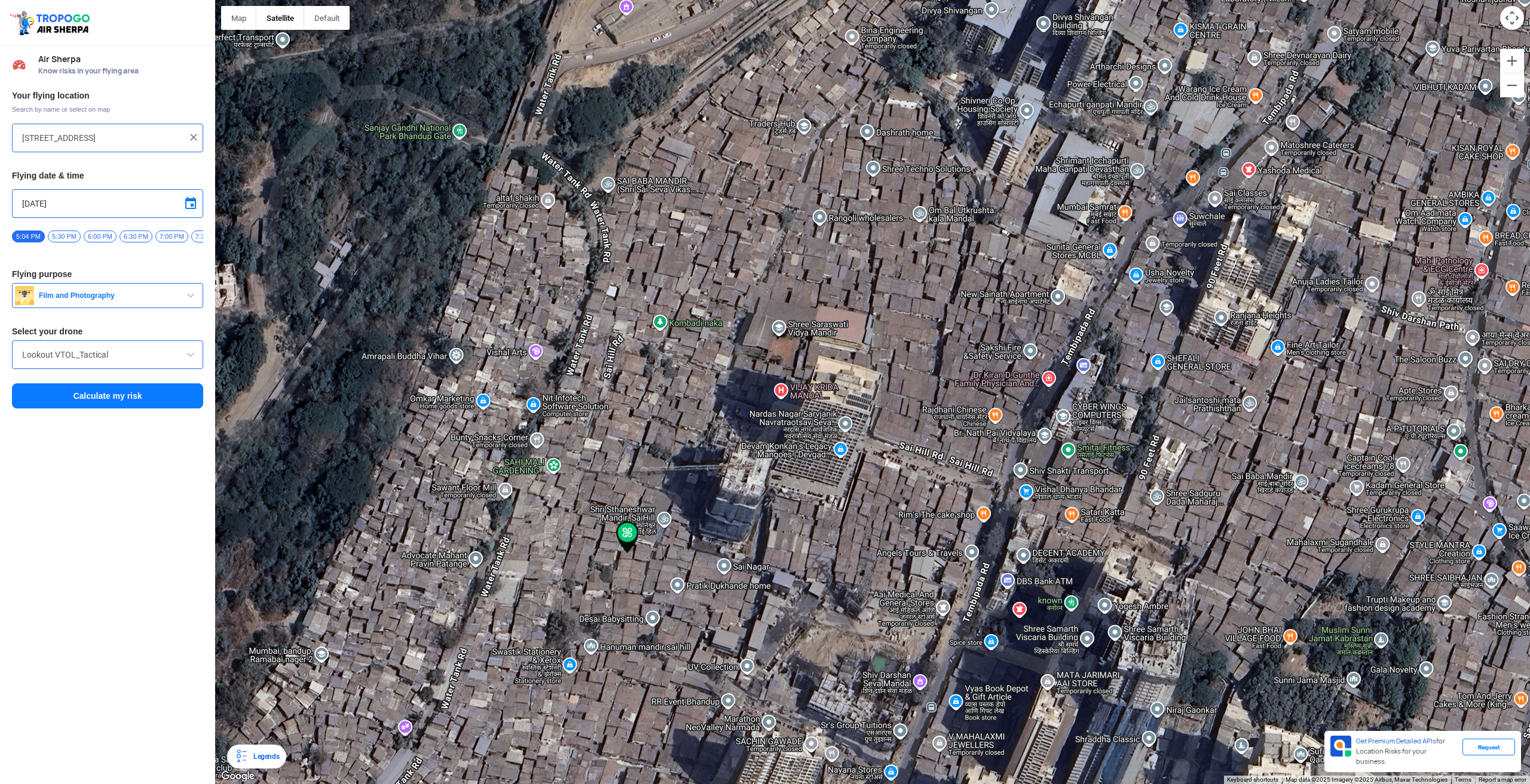
click at [89, 362] on input "Lookout VTOL_Tactical" at bounding box center [107, 355] width 171 height 14
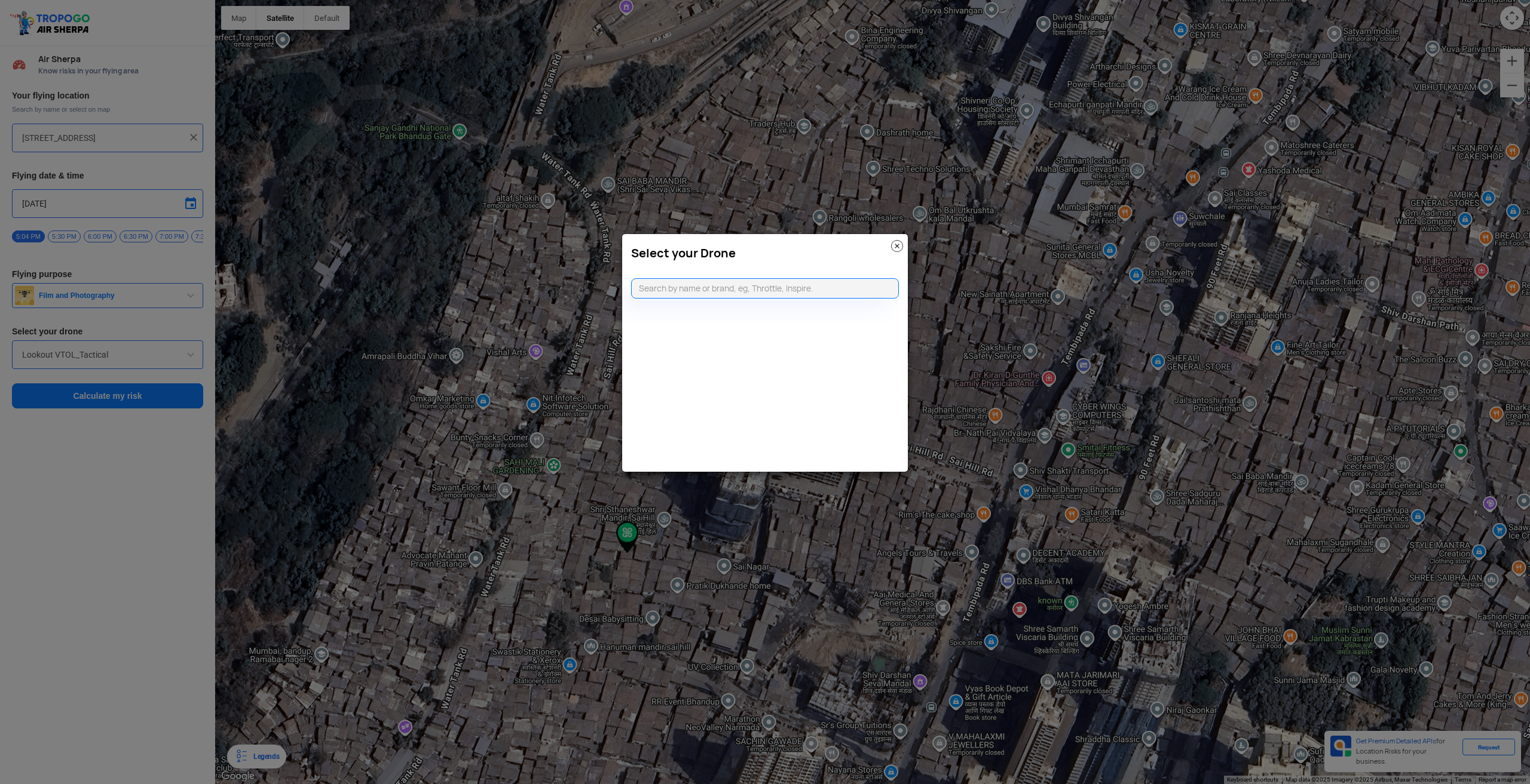
click at [896, 246] on img at bounding box center [896, 246] width 12 height 12
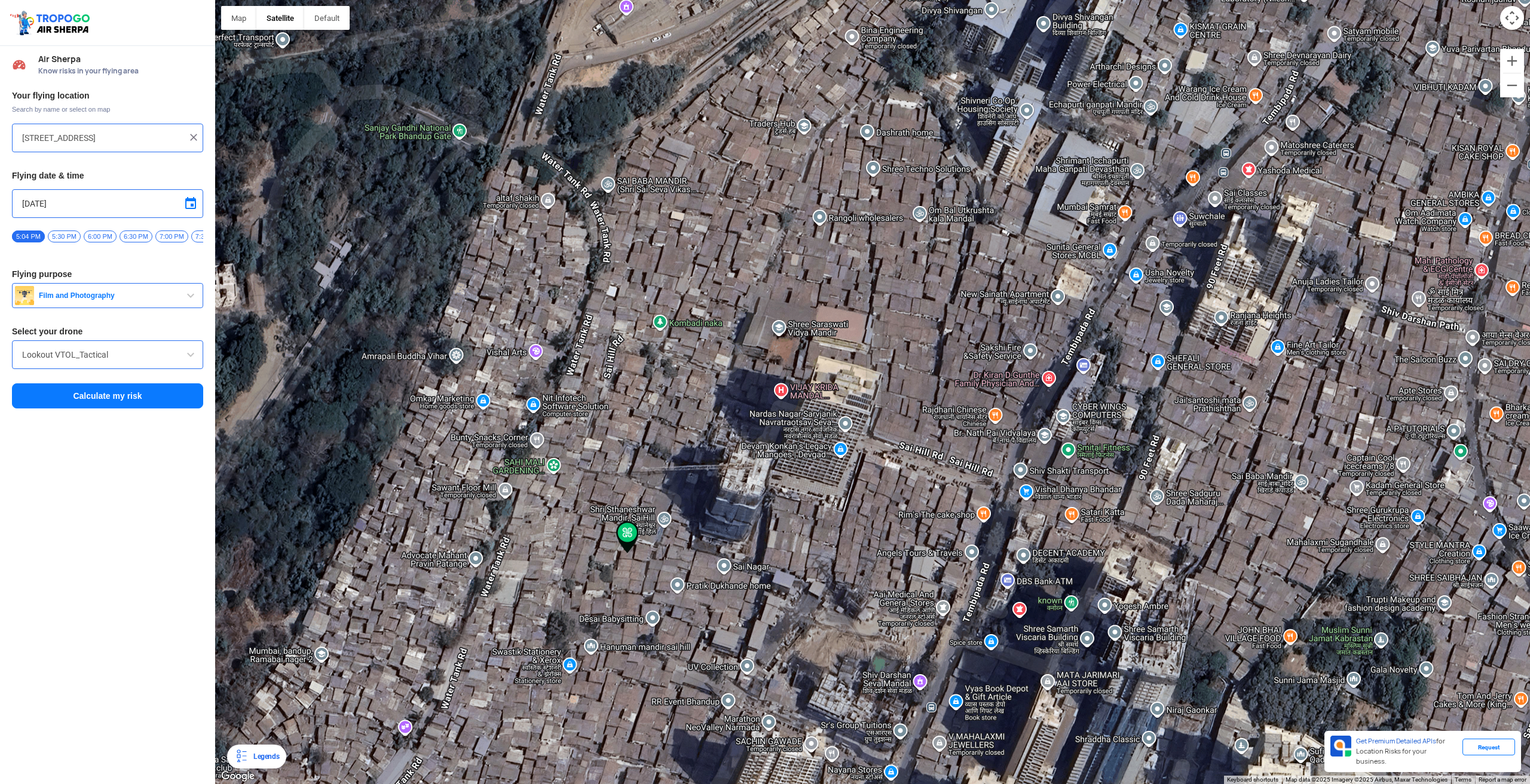
click at [133, 406] on button "Calculate my risk" at bounding box center [107, 396] width 191 height 25
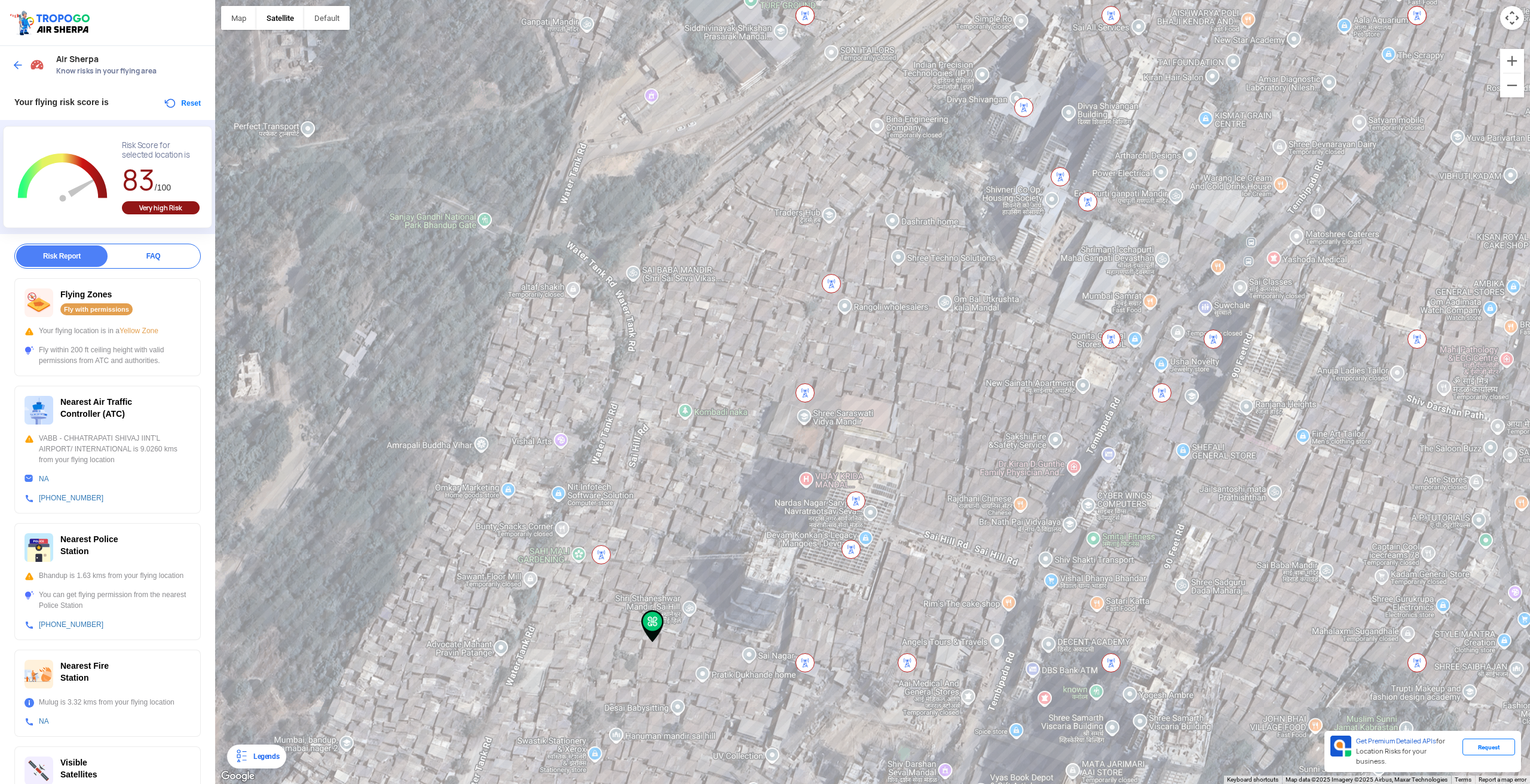
click at [655, 625] on img at bounding box center [653, 626] width 23 height 33
click at [100, 304] on div "Fly with permissions" at bounding box center [96, 309] width 72 height 12
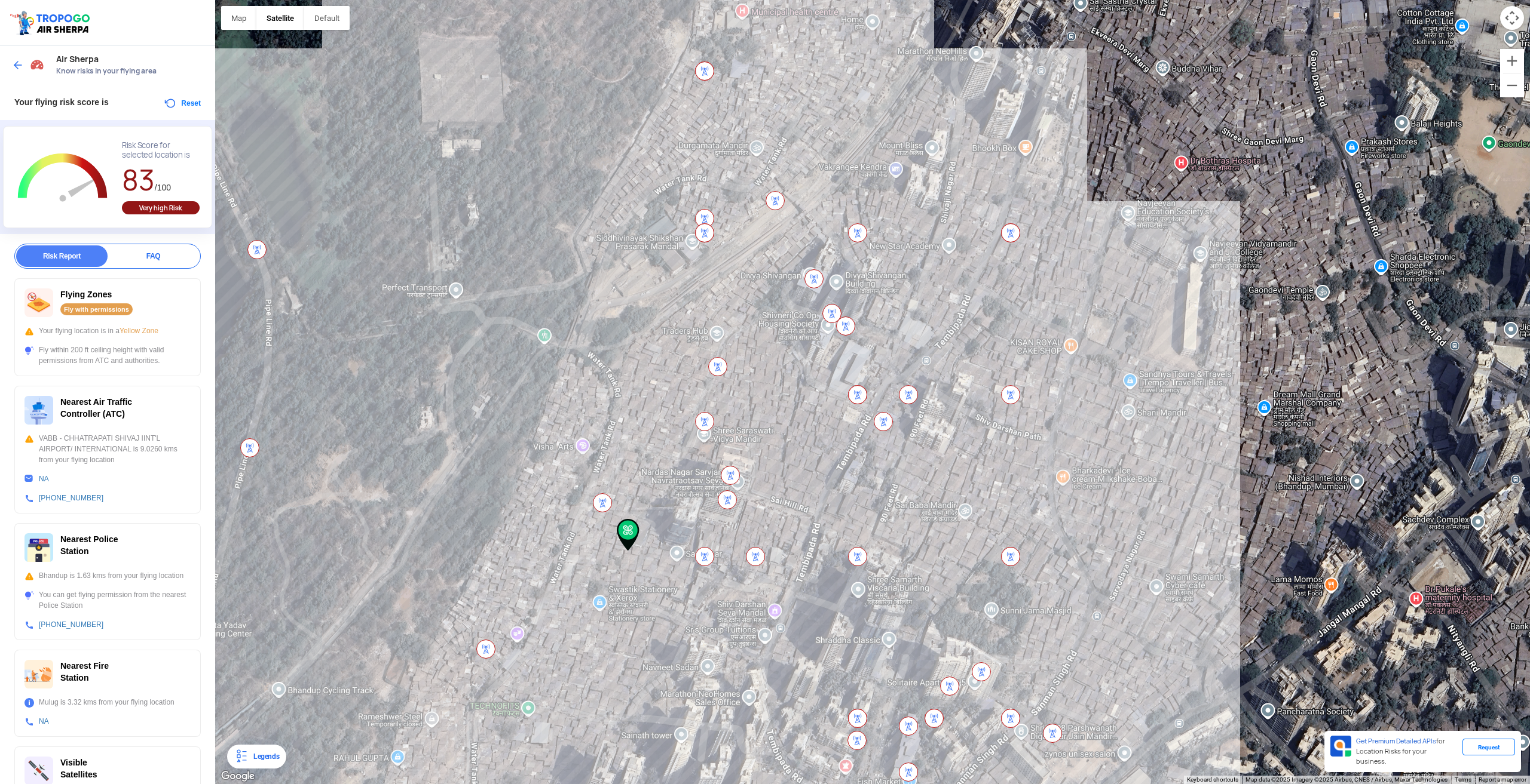
click at [632, 527] on img at bounding box center [628, 535] width 23 height 33
click at [256, 757] on div "Legends" at bounding box center [264, 757] width 30 height 14
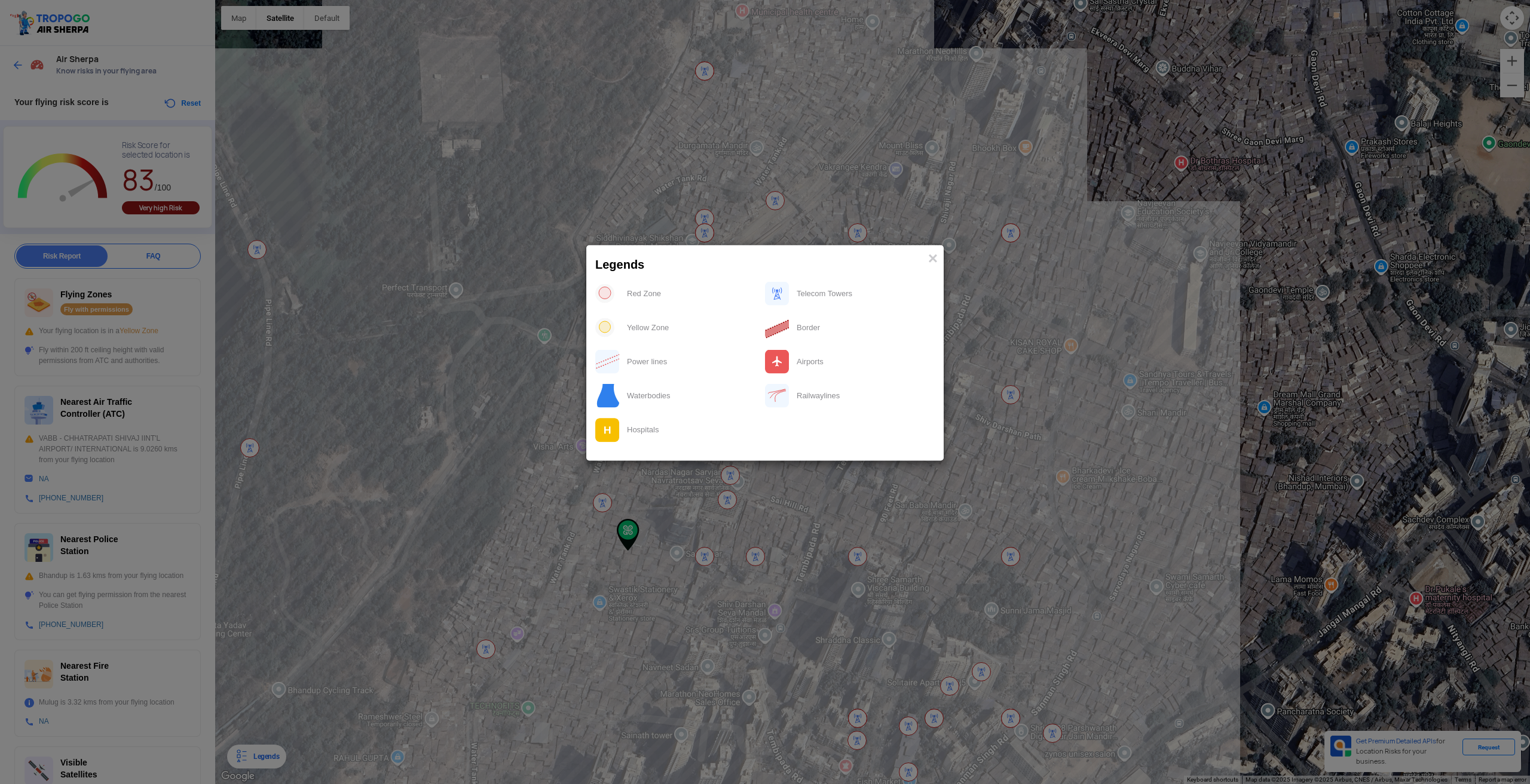
click at [654, 332] on div "Yellow Zone" at bounding box center [692, 327] width 145 height 25
click at [653, 322] on div "Yellow Zone" at bounding box center [692, 327] width 145 height 25
click at [633, 335] on div "Yellow Zone" at bounding box center [692, 327] width 145 height 25
click at [768, 361] on img at bounding box center [777, 362] width 25 height 24
click at [804, 323] on div "Border" at bounding box center [861, 327] width 145 height 25
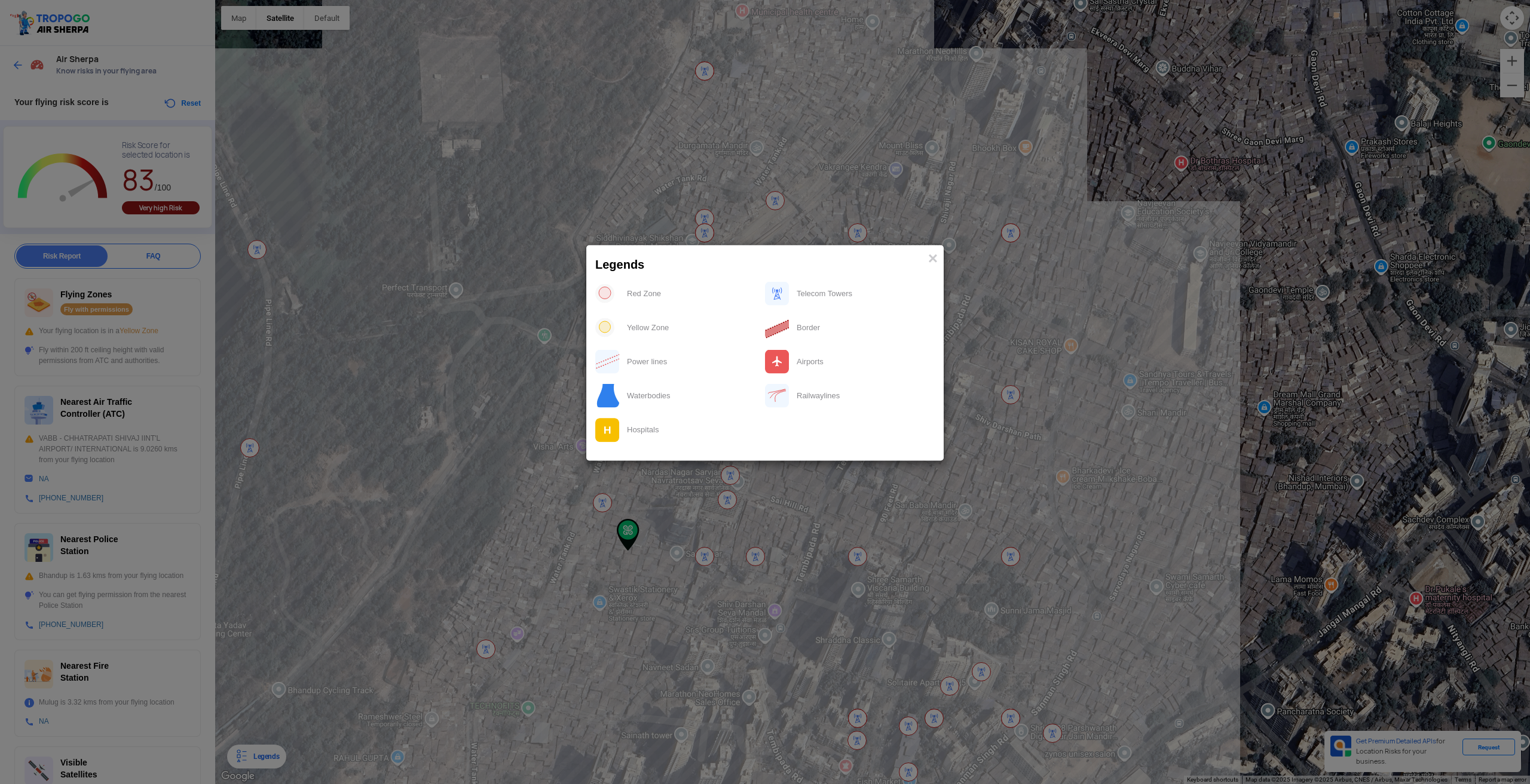
drag, startPoint x: 785, startPoint y: 325, endPoint x: 787, endPoint y: 282, distance: 43.0
click at [785, 324] on img at bounding box center [777, 327] width 25 height 25
click at [787, 282] on img at bounding box center [777, 294] width 25 height 24
click at [784, 291] on img at bounding box center [777, 294] width 25 height 24
click at [774, 299] on img at bounding box center [777, 294] width 25 height 24
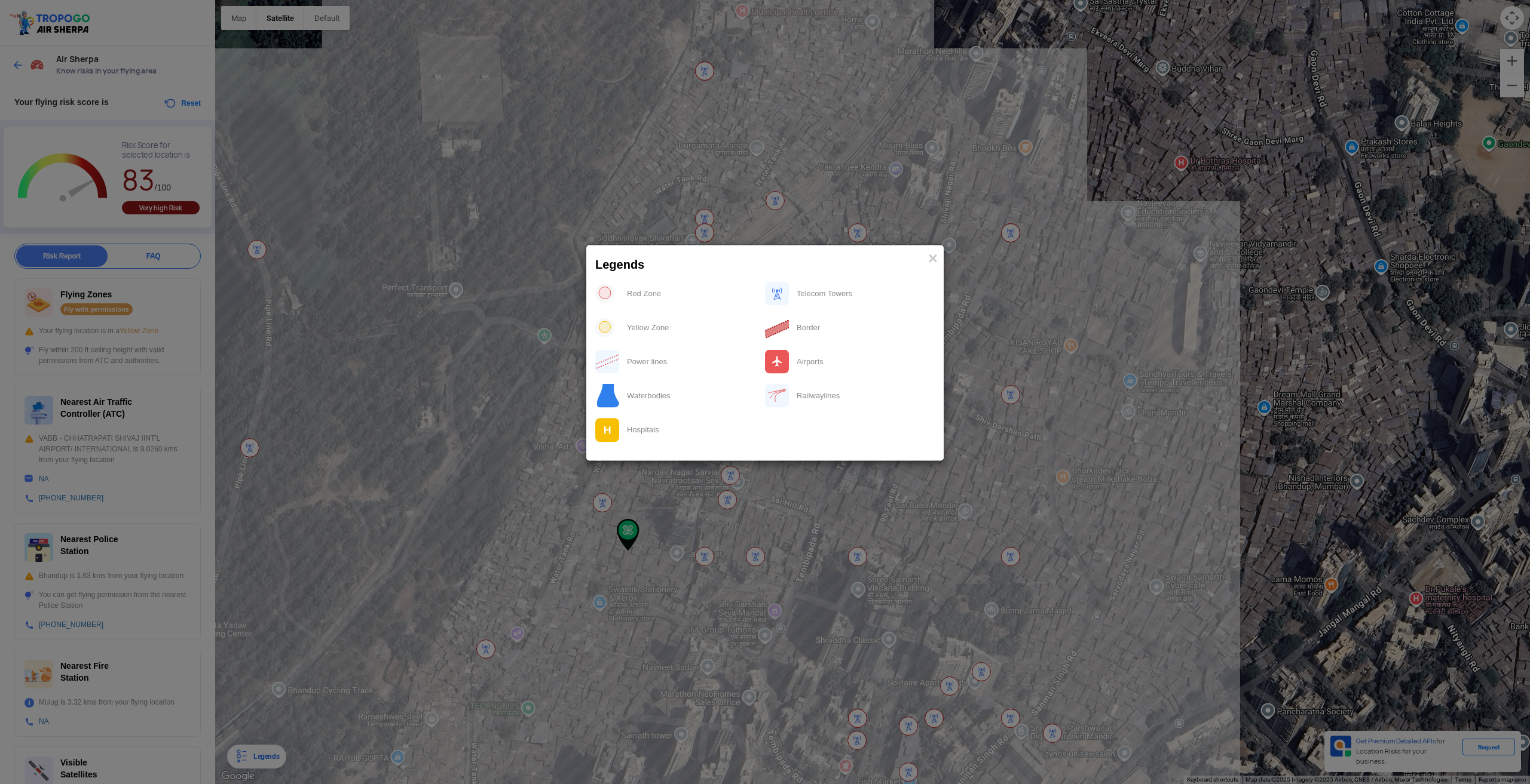
click at [615, 301] on div at bounding box center [607, 294] width 25 height 25
click at [617, 294] on div at bounding box center [607, 294] width 25 height 25
click at [601, 294] on img at bounding box center [605, 294] width 19 height 19
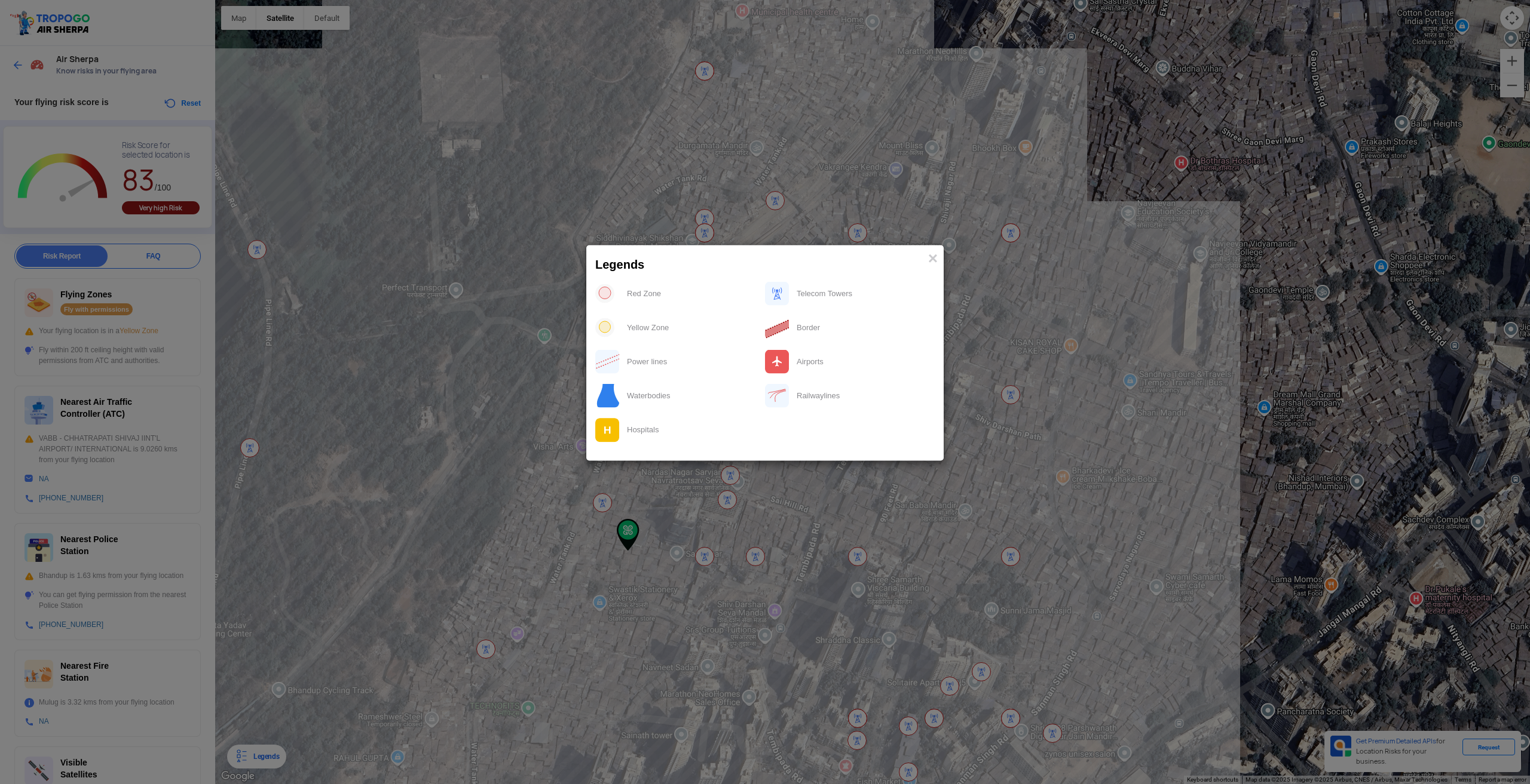
click at [606, 329] on img at bounding box center [605, 328] width 19 height 19
click at [606, 328] on img at bounding box center [605, 328] width 19 height 19
click at [618, 394] on img at bounding box center [607, 396] width 24 height 24
drag, startPoint x: 618, startPoint y: 394, endPoint x: 621, endPoint y: 430, distance: 36.1
click at [618, 398] on img at bounding box center [607, 396] width 24 height 24
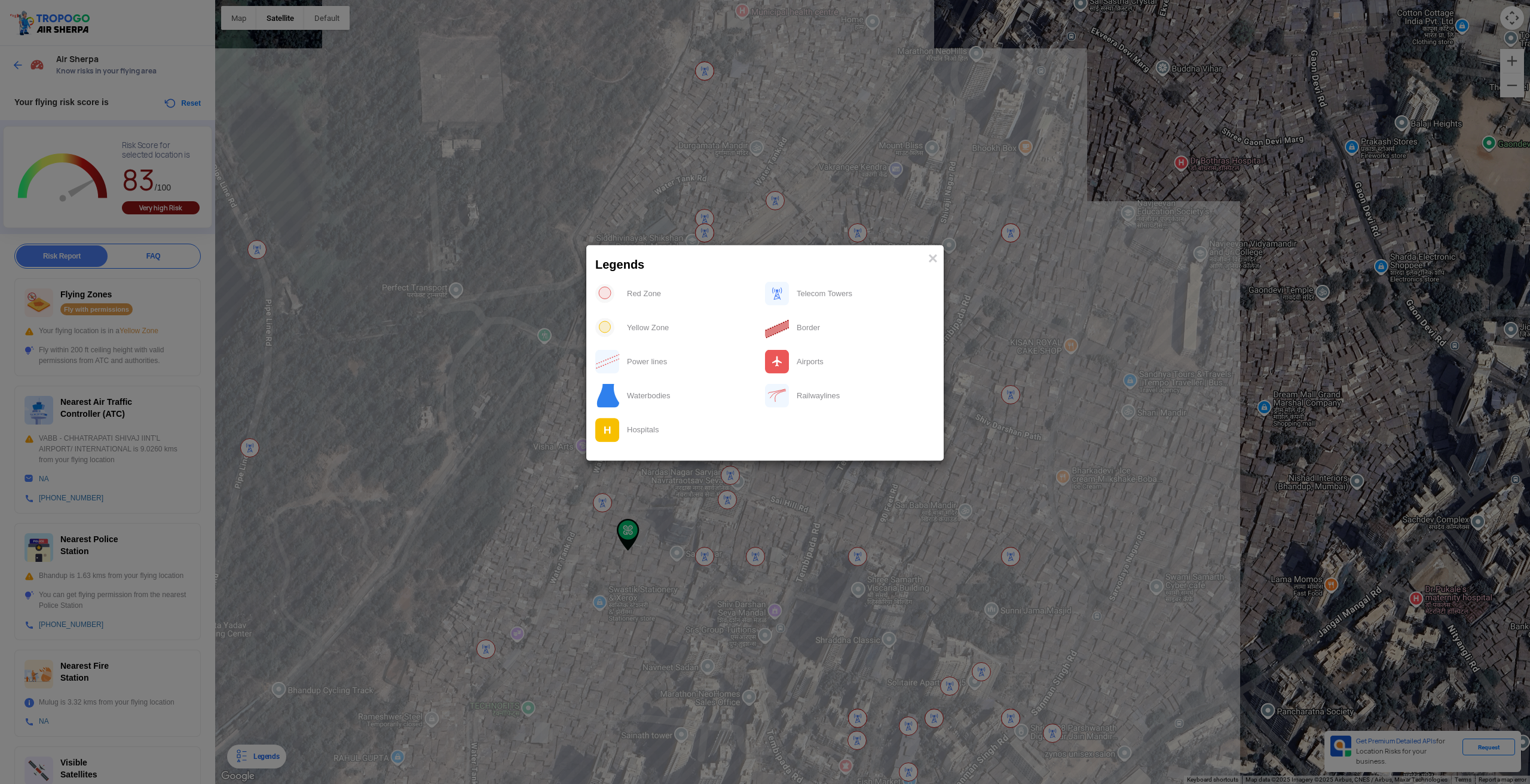
click at [621, 431] on div "Hospitals" at bounding box center [692, 429] width 145 height 25
click at [621, 432] on div "Hospitals" at bounding box center [692, 429] width 145 height 25
click at [803, 394] on div "Railwaylines" at bounding box center [861, 395] width 145 height 25
click at [792, 359] on div "Airports" at bounding box center [861, 361] width 145 height 25
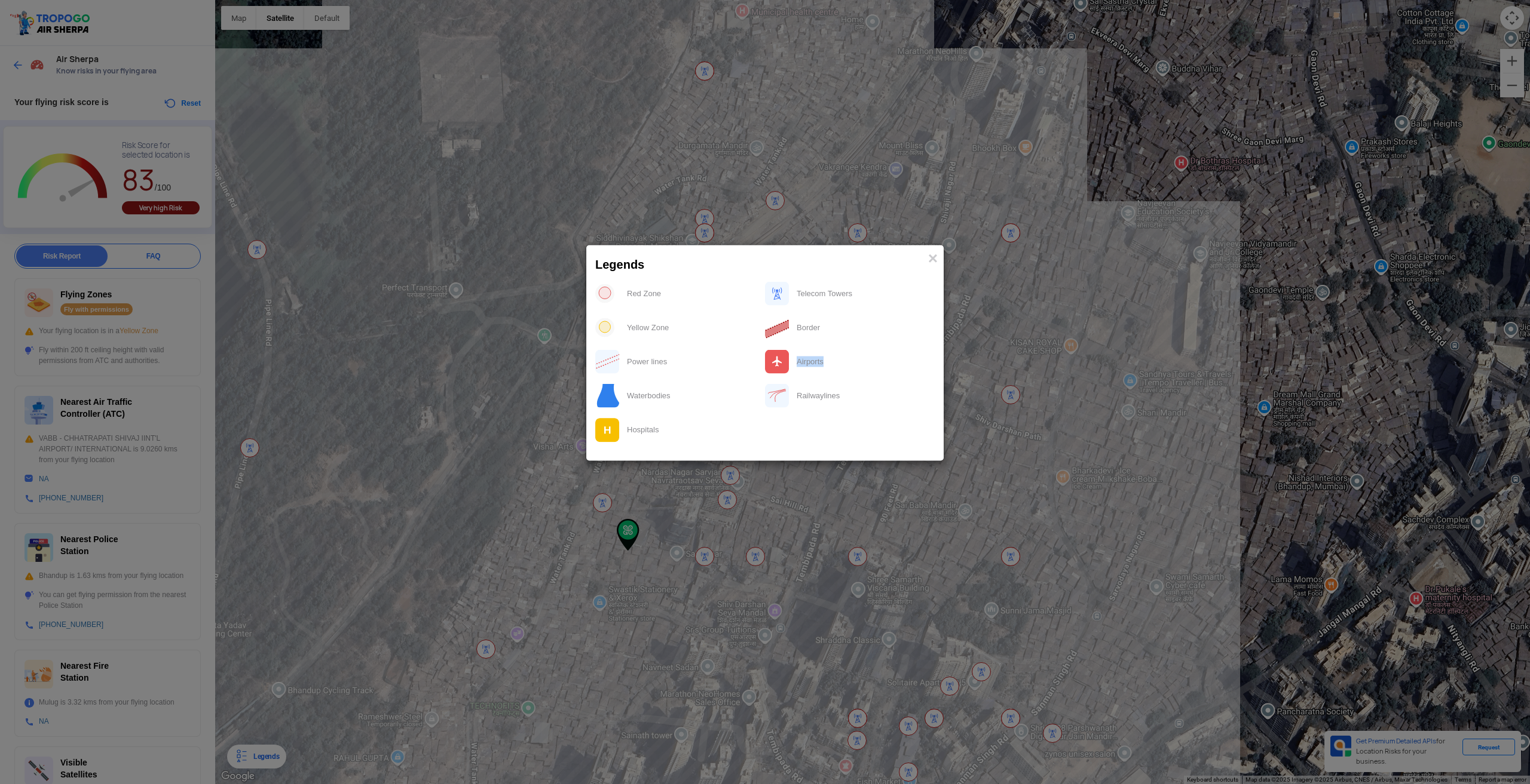
click at [787, 320] on img at bounding box center [777, 327] width 25 height 25
click at [776, 290] on img at bounding box center [777, 294] width 25 height 24
click at [932, 256] on span "×" at bounding box center [933, 257] width 10 height 18
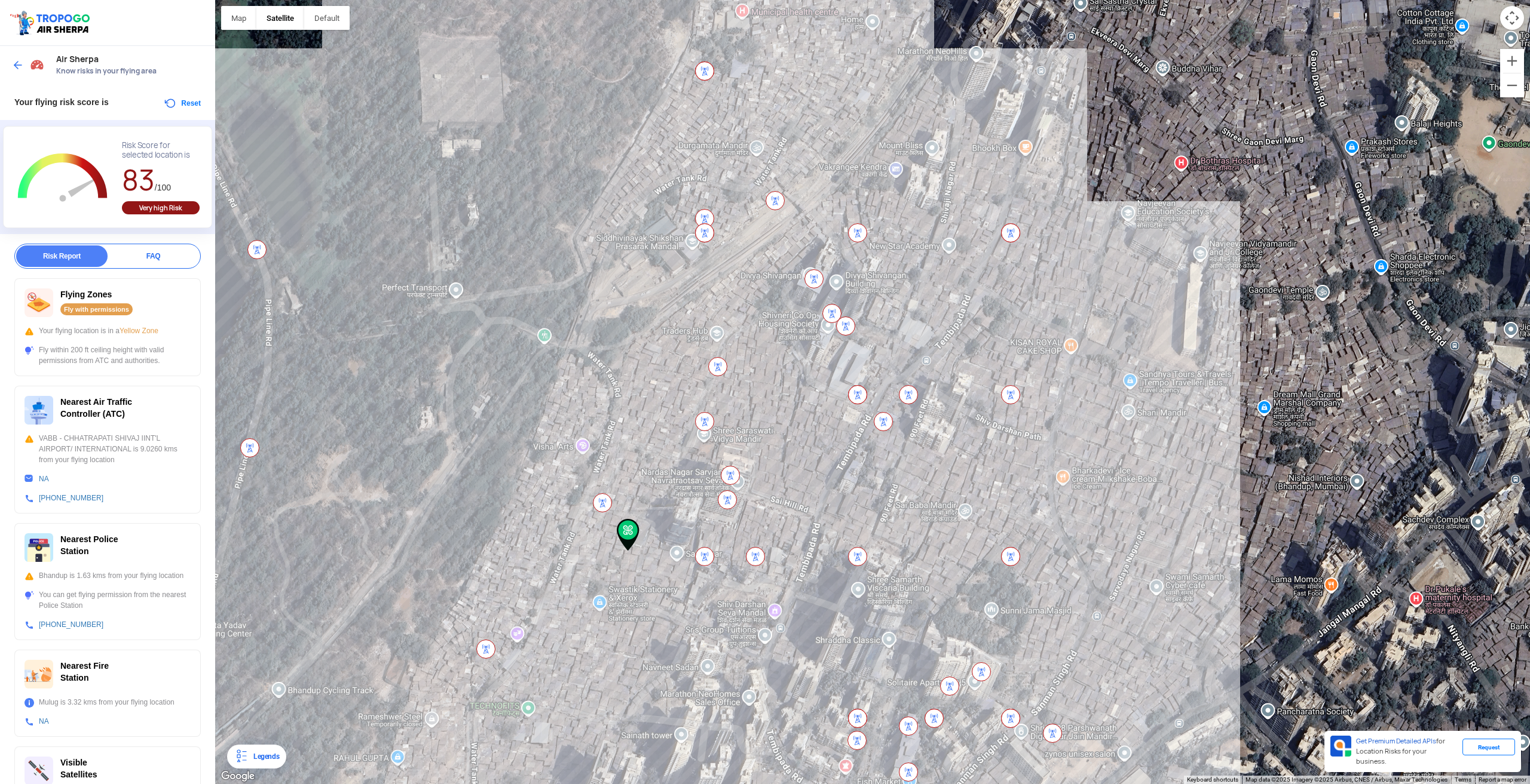
click at [249, 446] on img at bounding box center [250, 448] width 19 height 19
click at [238, 753] on img at bounding box center [241, 757] width 14 height 14
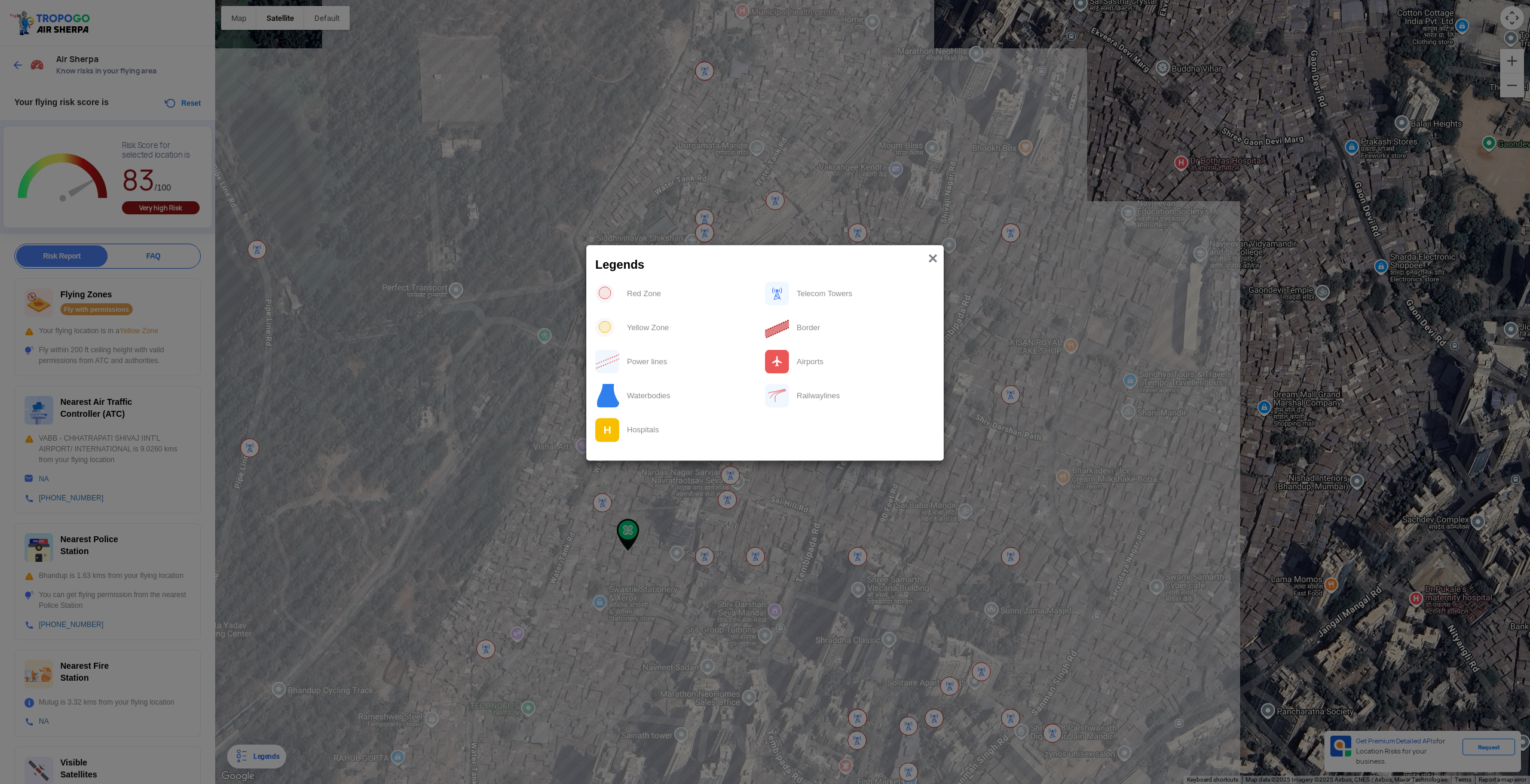
click at [933, 259] on span "×" at bounding box center [933, 257] width 10 height 18
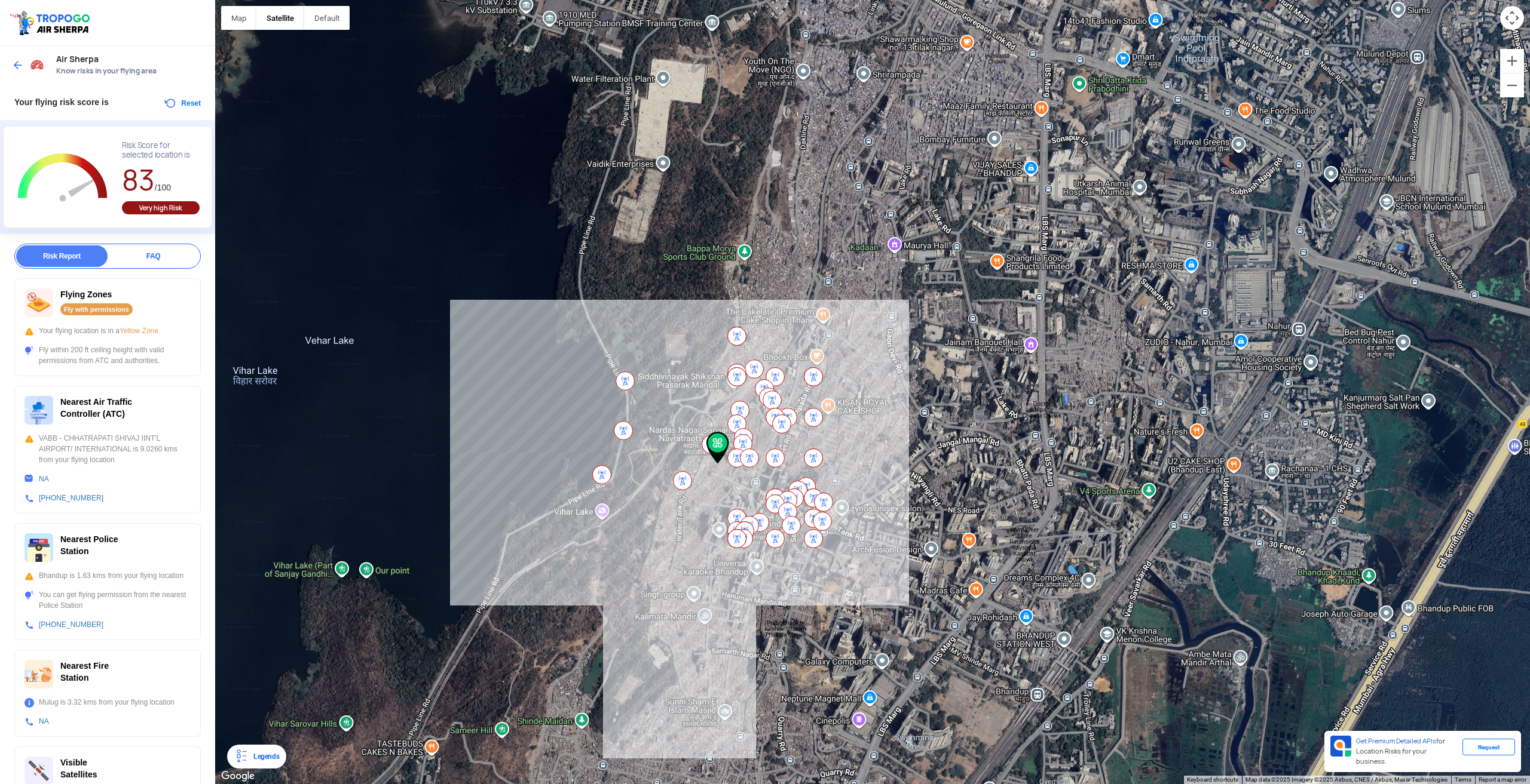
click at [1494, 755] on div "Request" at bounding box center [1489, 747] width 52 height 17
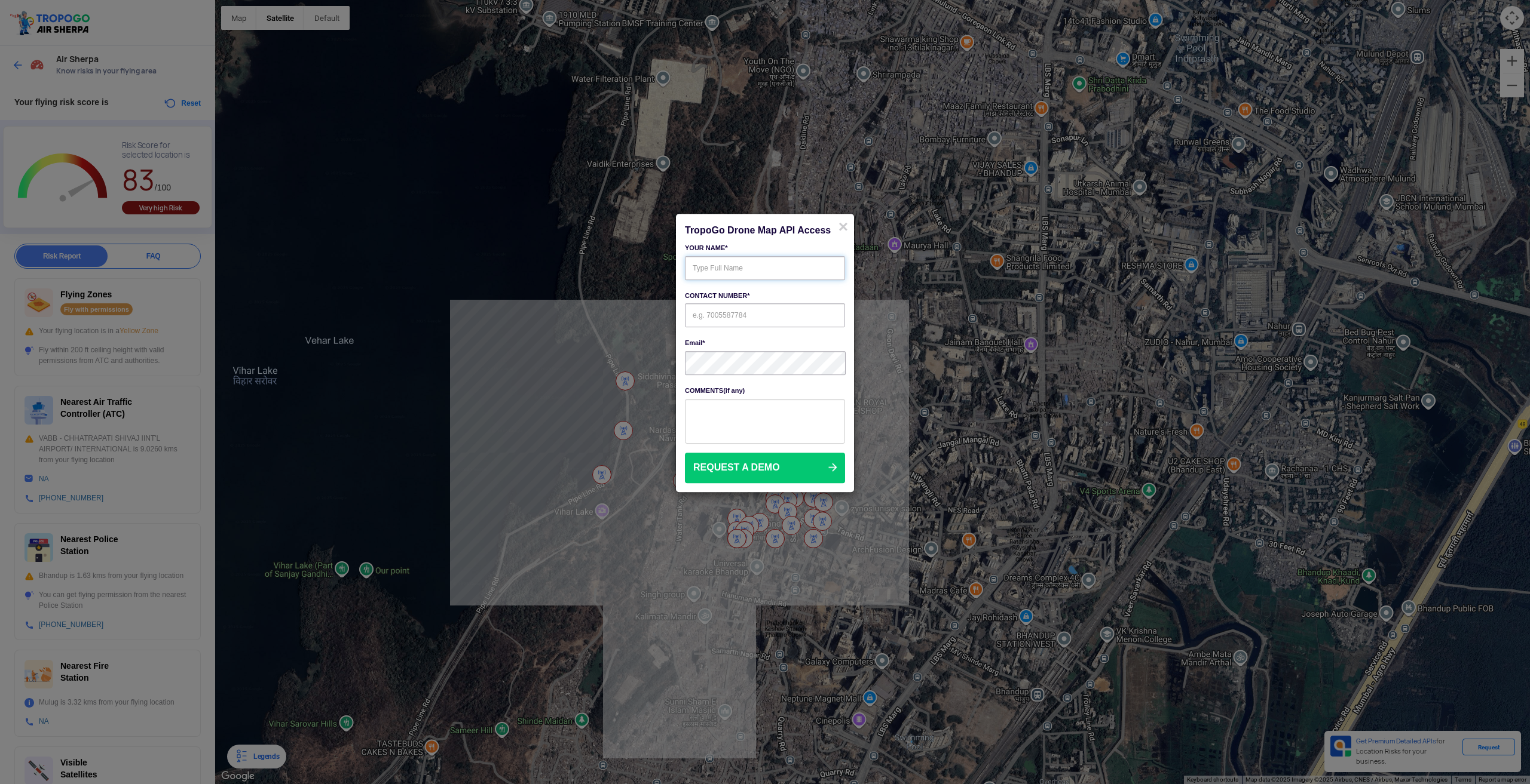
click at [753, 267] on input "text" at bounding box center [765, 268] width 160 height 24
click at [777, 266] on input "text" at bounding box center [765, 268] width 160 height 24
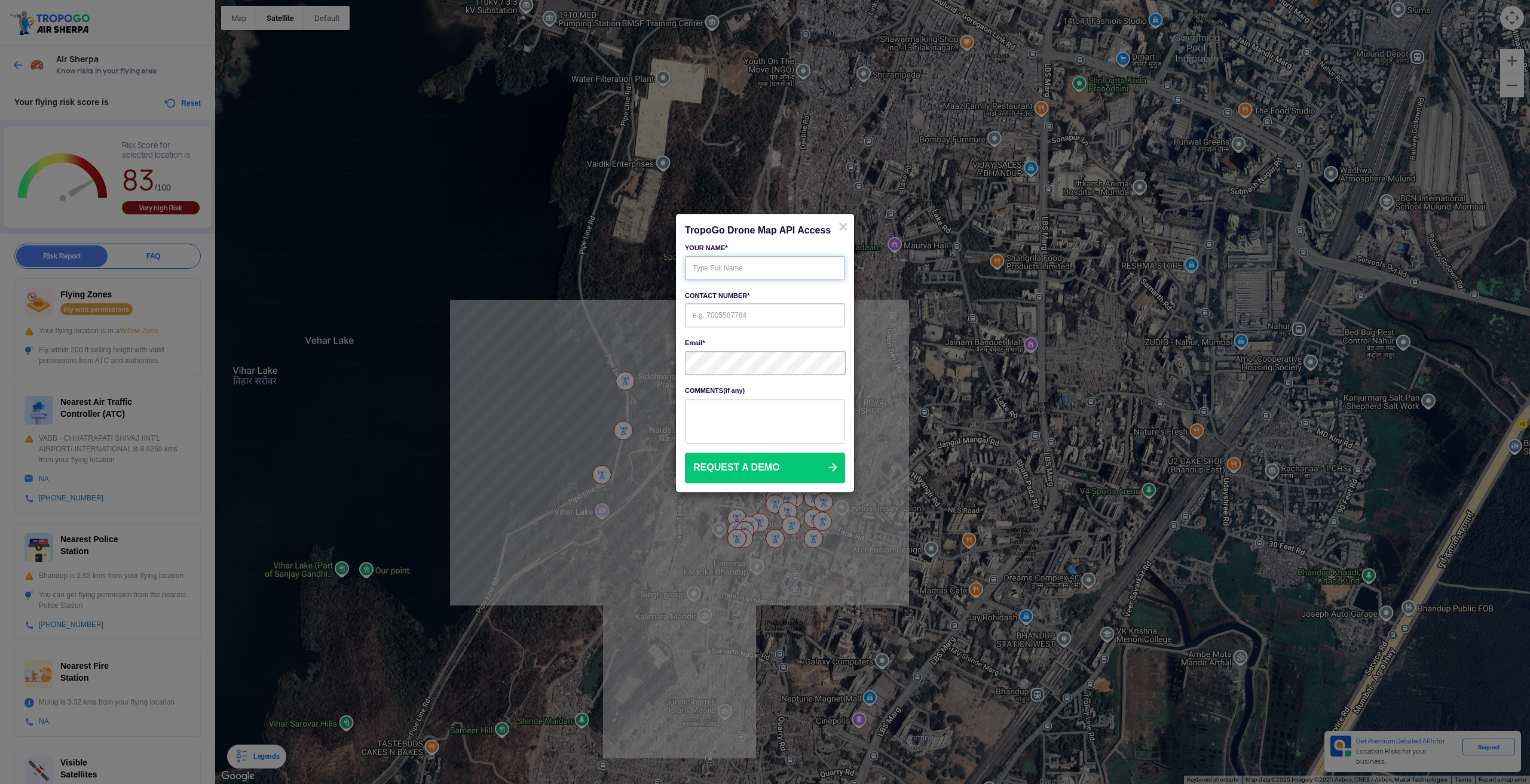
click at [777, 266] on input "text" at bounding box center [765, 268] width 160 height 24
click at [842, 223] on span "×" at bounding box center [843, 226] width 10 height 18
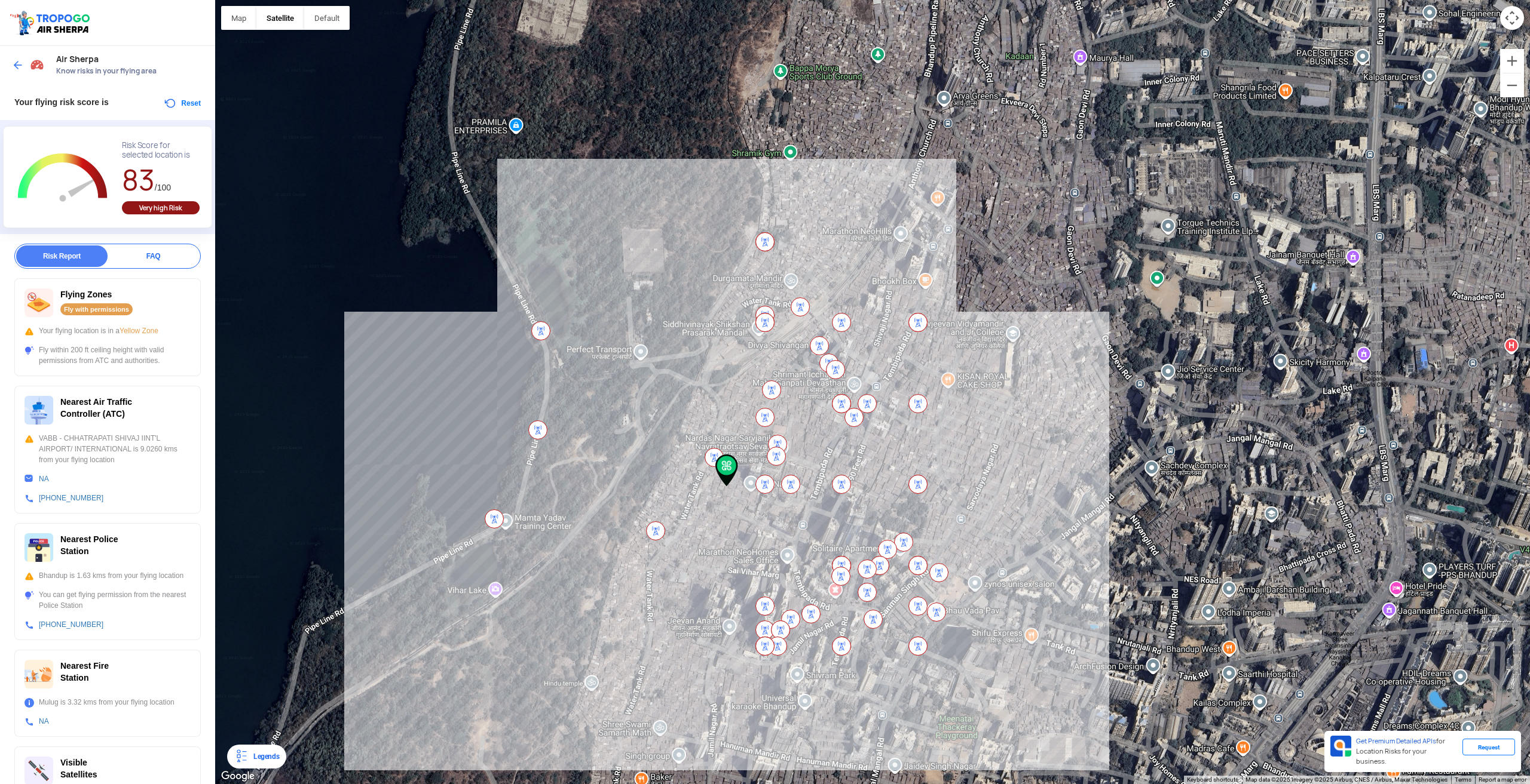
click at [729, 475] on img at bounding box center [726, 471] width 23 height 33
click at [726, 471] on img at bounding box center [726, 471] width 23 height 33
click at [650, 532] on img at bounding box center [656, 531] width 19 height 19
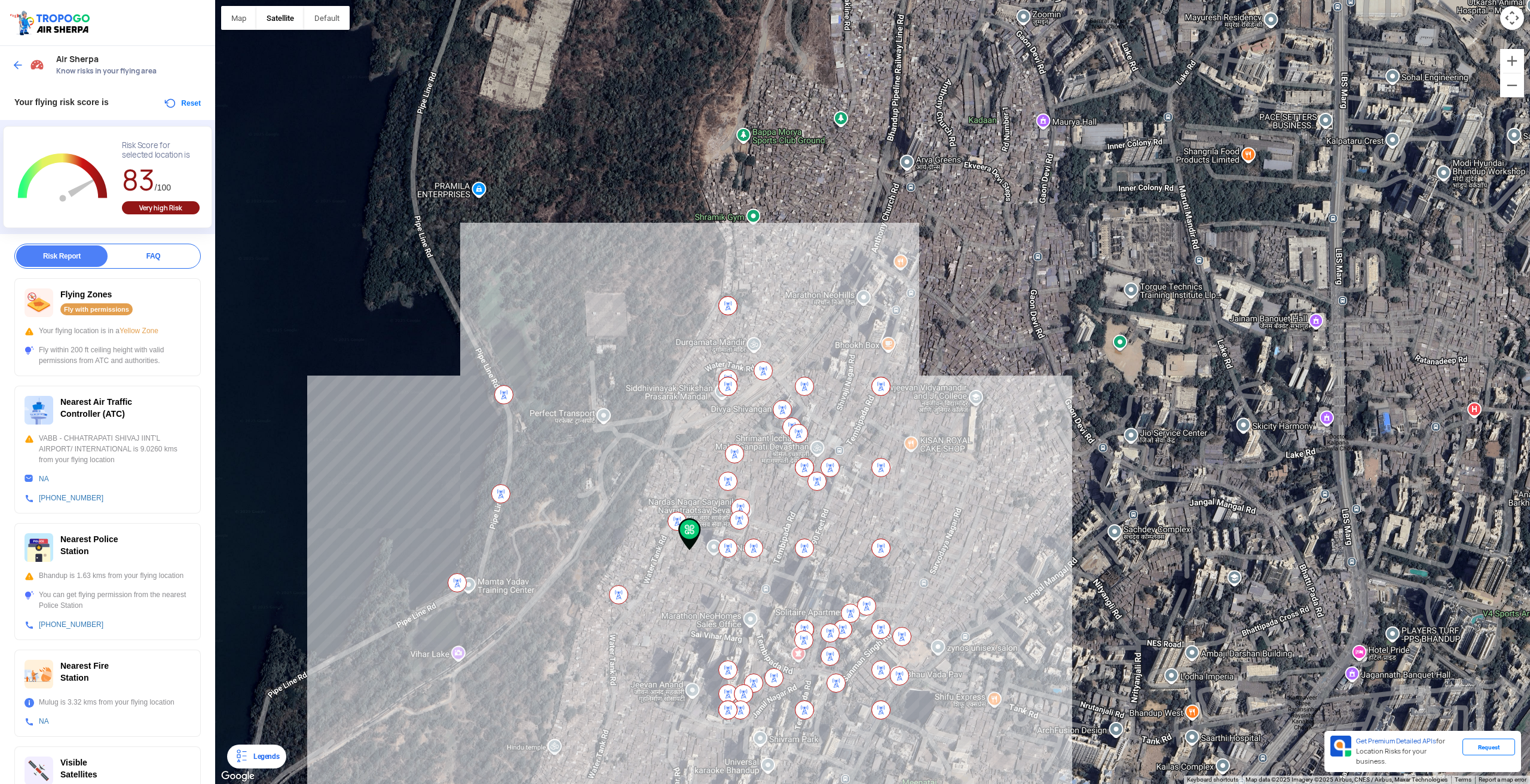
click at [693, 537] on img at bounding box center [689, 534] width 23 height 33
